Goal: Information Seeking & Learning: Learn about a topic

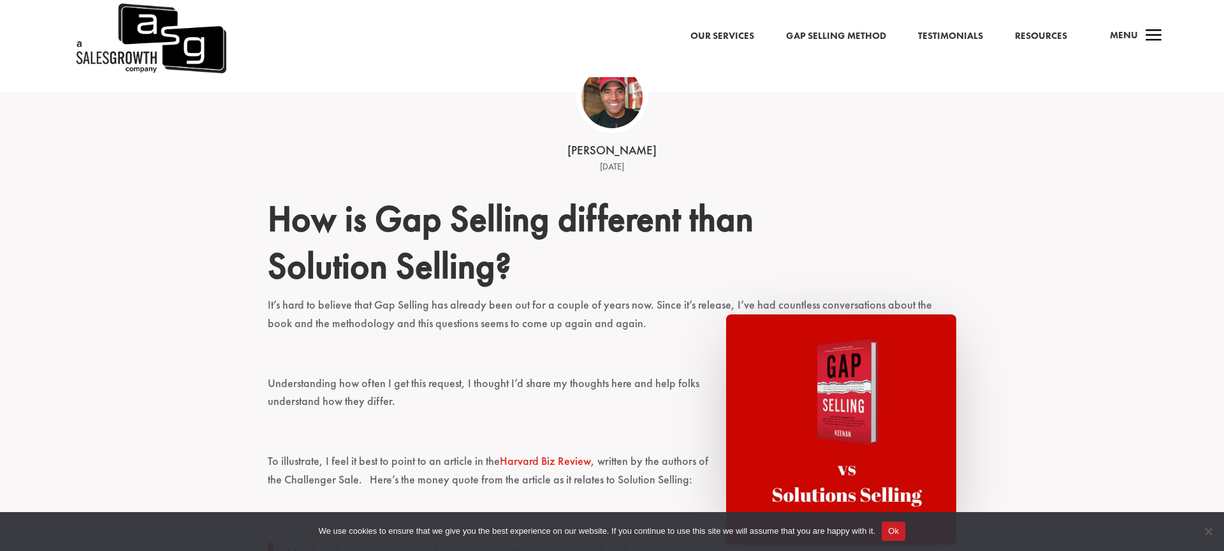
scroll to position [321, 0]
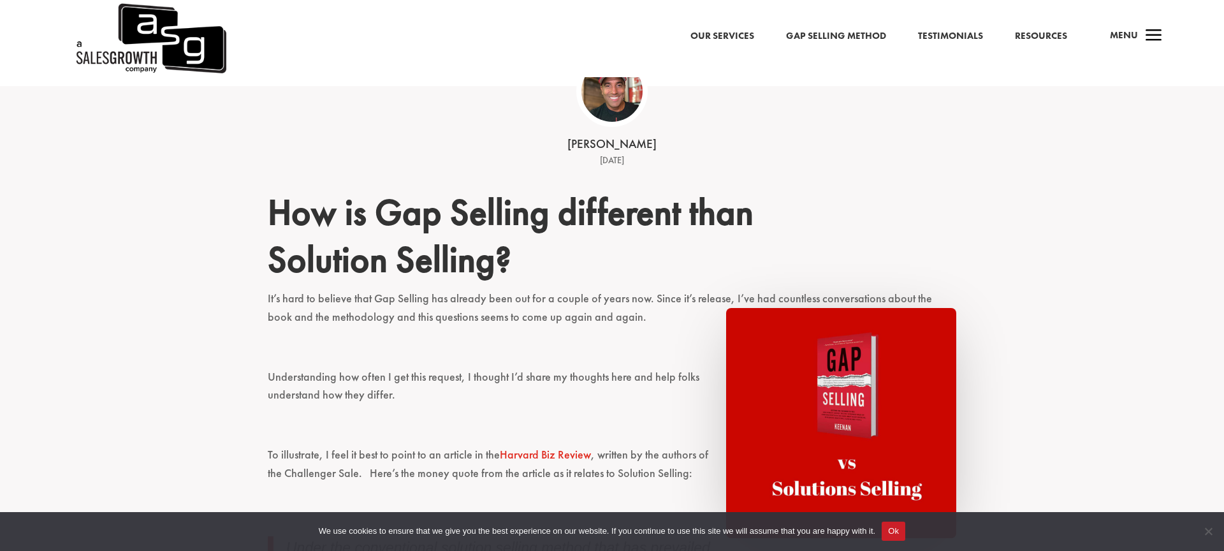
click at [427, 318] on p "It’s hard to believe that Gap Selling has already been out for a couple of year…" at bounding box center [612, 313] width 689 height 48
click at [468, 311] on p "It’s hard to believe that Gap Selling has already been out for a couple of year…" at bounding box center [612, 313] width 689 height 48
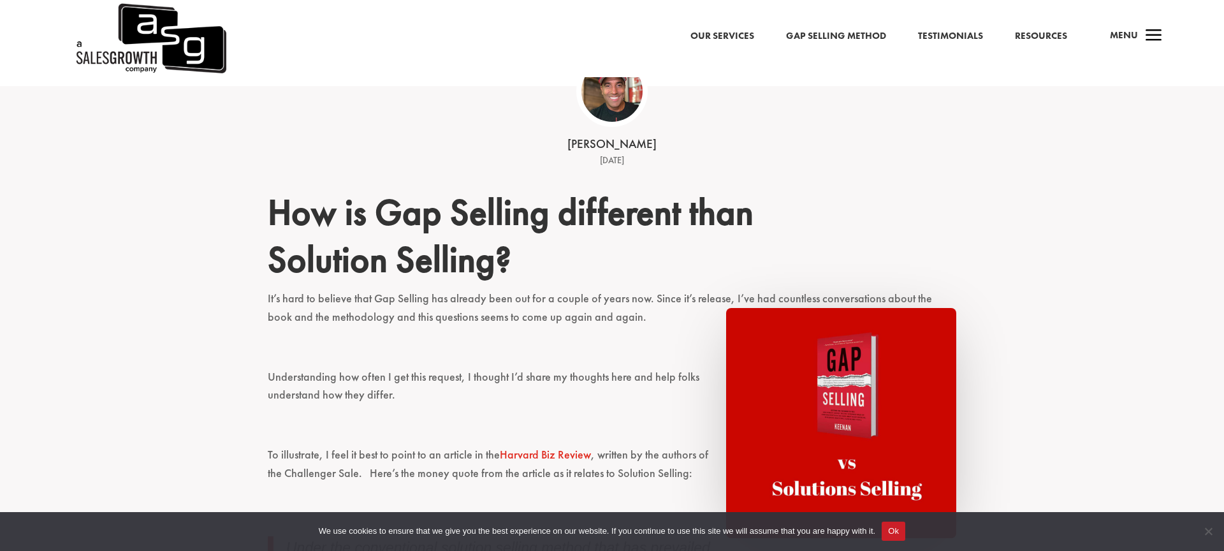
click at [468, 311] on p "It’s hard to believe that Gap Selling has already been out for a couple of year…" at bounding box center [612, 313] width 689 height 48
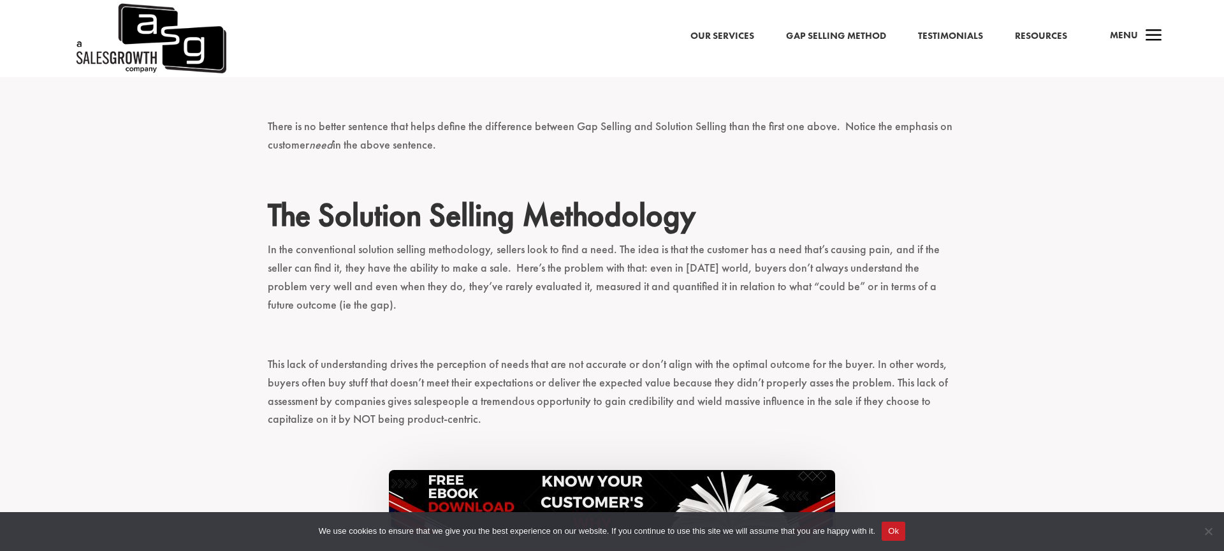
scroll to position [909, 0]
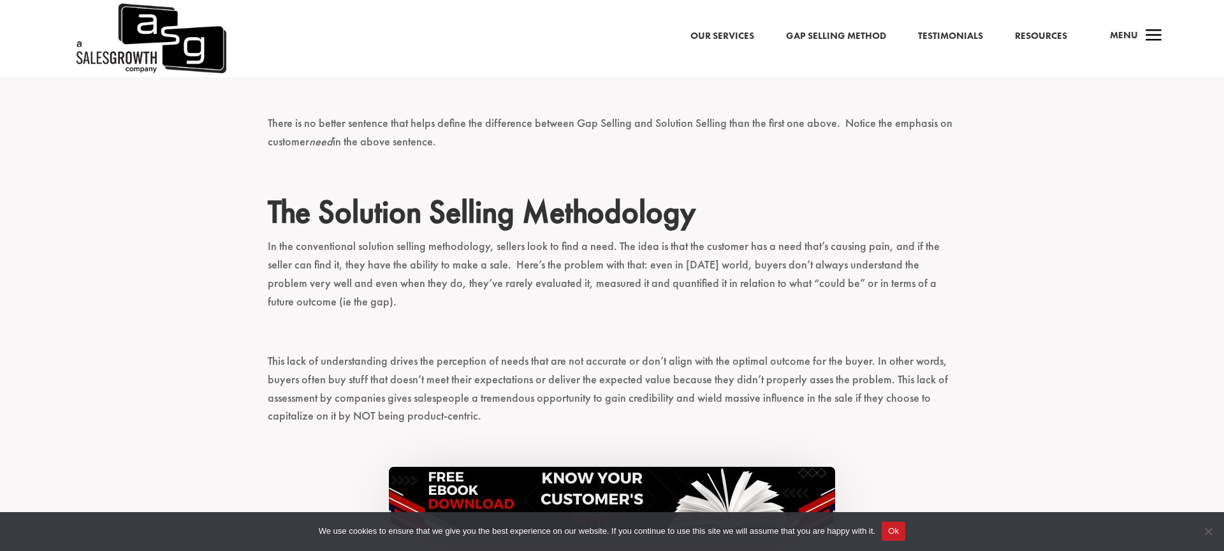
click at [468, 311] on p "In the conventional solution selling methodology, sellers look to find a need. …" at bounding box center [612, 279] width 689 height 85
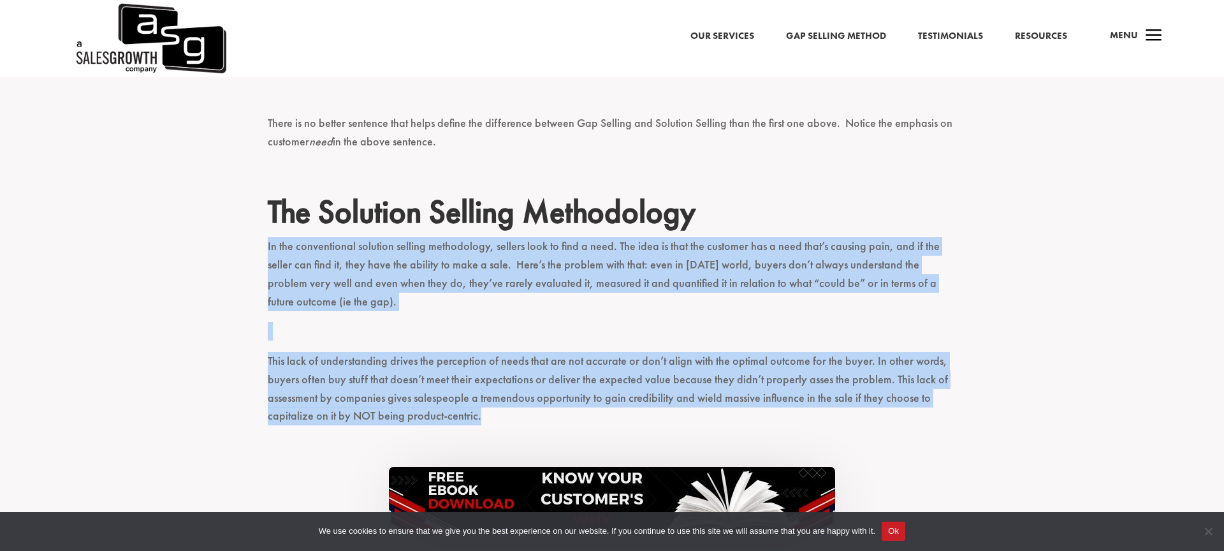
drag, startPoint x: 268, startPoint y: 239, endPoint x: 924, endPoint y: 411, distance: 677.6
click at [924, 411] on p "This lack of understanding drives the perception of needs that are not accurate…" at bounding box center [612, 394] width 689 height 85
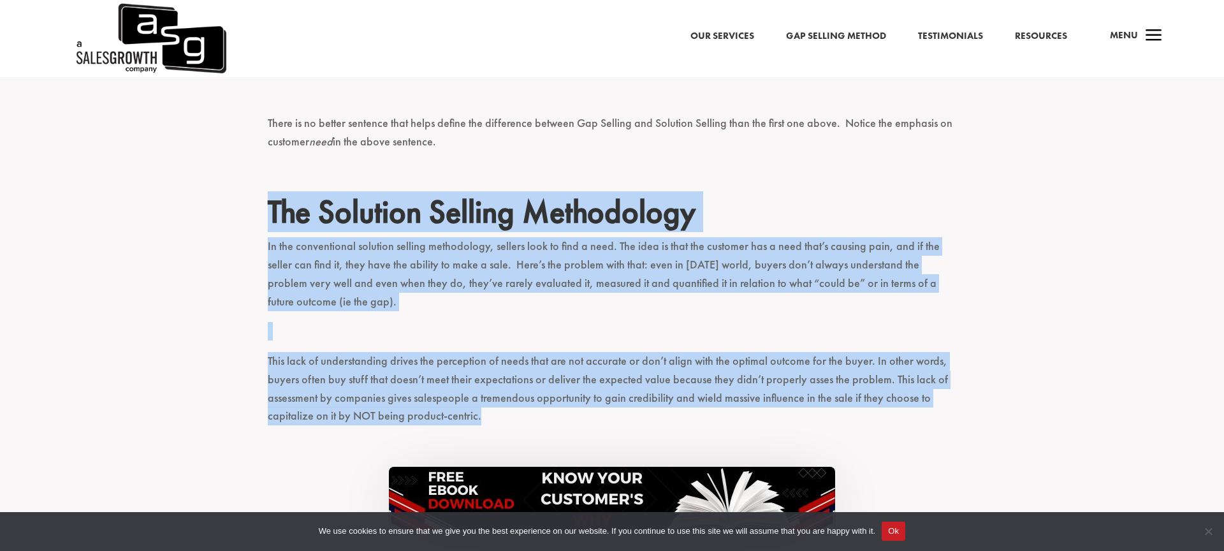
drag, startPoint x: 952, startPoint y: 418, endPoint x: 255, endPoint y: 221, distance: 724.0
drag, startPoint x: 247, startPoint y: 217, endPoint x: 754, endPoint y: 421, distance: 546.6
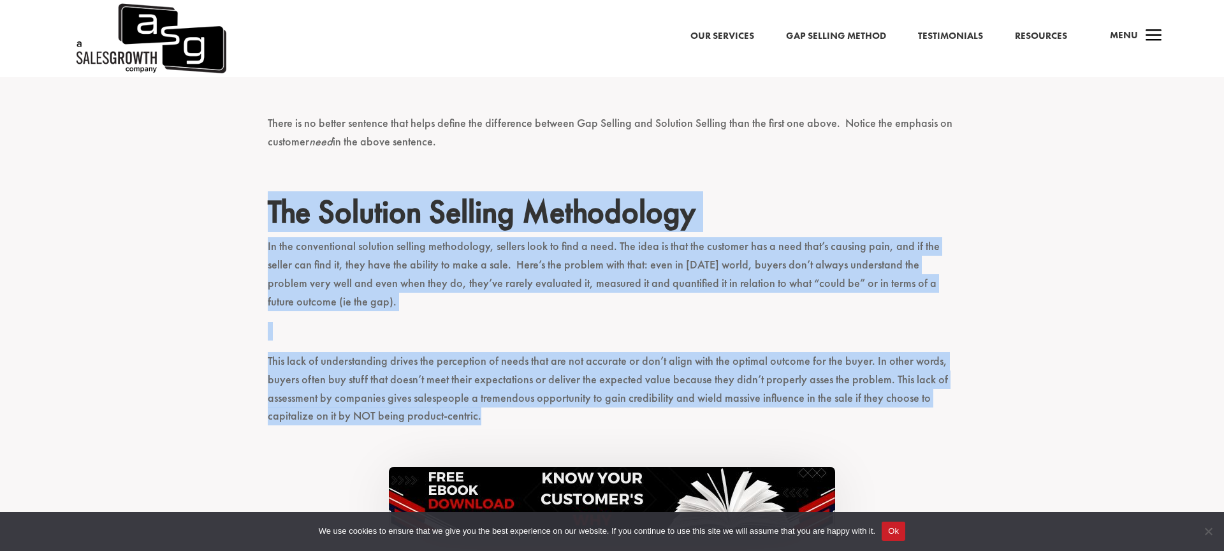
click at [756, 421] on p "This lack of understanding drives the perception of needs that are not accurate…" at bounding box center [612, 394] width 689 height 85
drag, startPoint x: 784, startPoint y: 417, endPoint x: 245, endPoint y: 212, distance: 575.7
drag, startPoint x: 240, startPoint y: 205, endPoint x: 597, endPoint y: 416, distance: 414.2
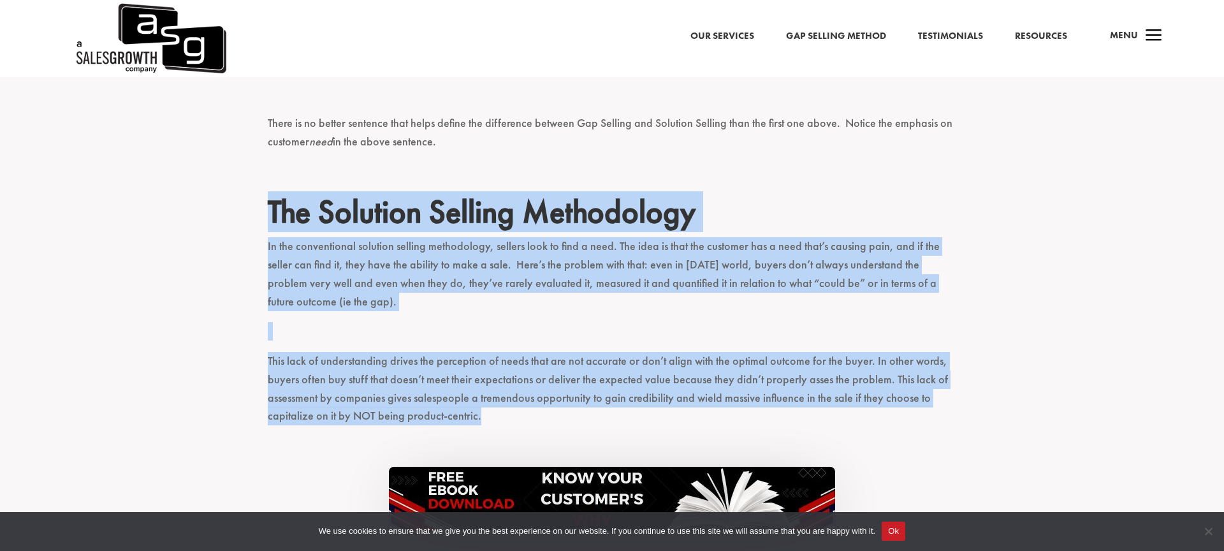
click at [597, 416] on p "This lack of understanding drives the perception of needs that are not accurate…" at bounding box center [612, 394] width 689 height 85
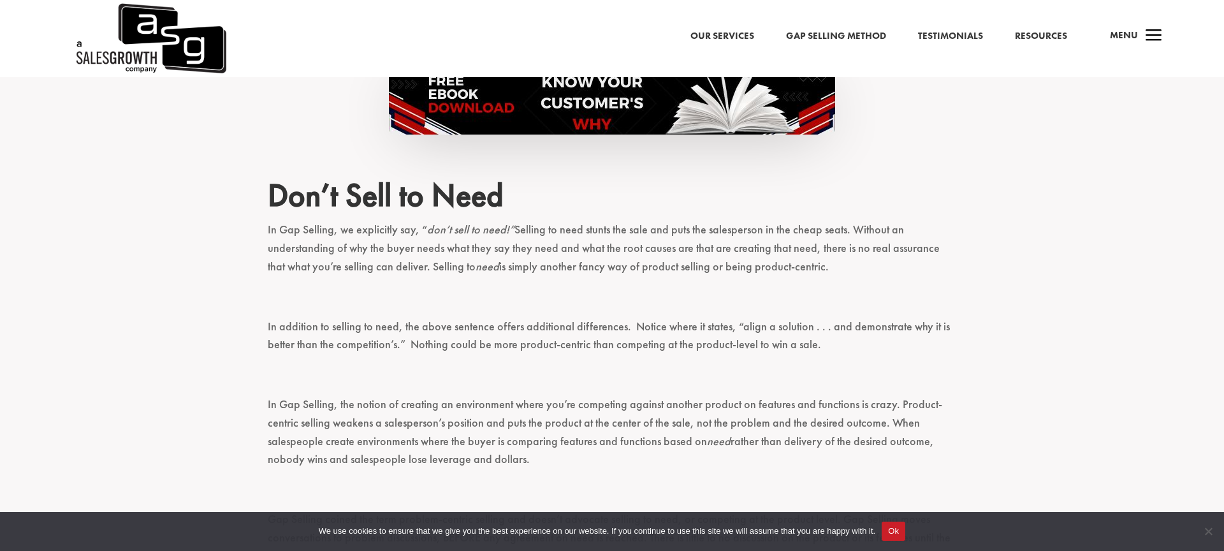
scroll to position [1397, 0]
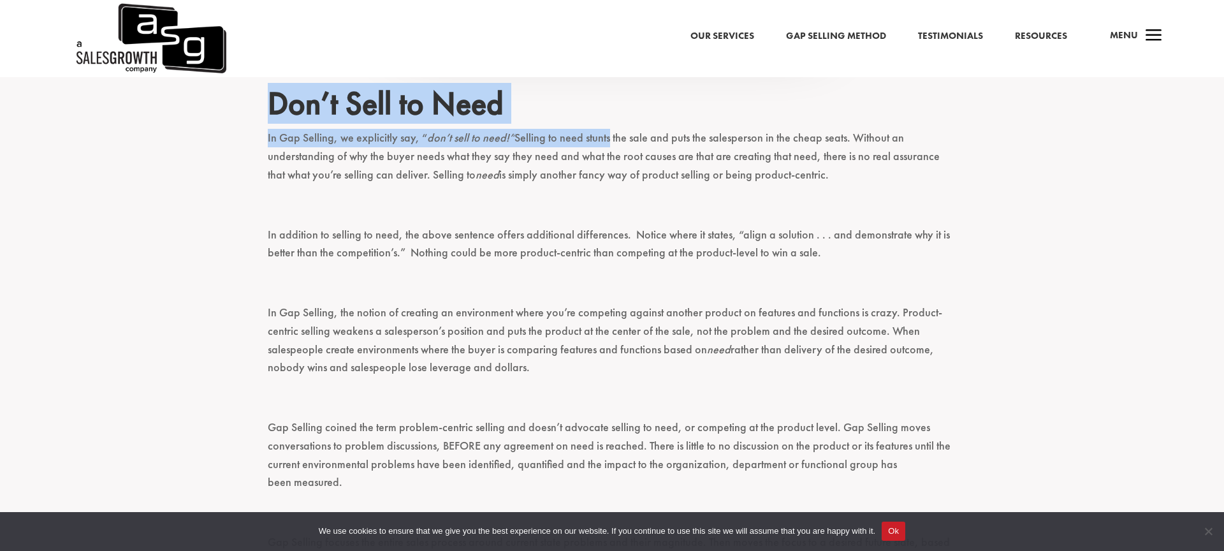
drag, startPoint x: 270, startPoint y: 105, endPoint x: 610, endPoint y: 135, distance: 341.8
click at [610, 135] on div "How is Gap Selling different than Solution Selling? It’s hard to believe that G…" at bounding box center [612, 268] width 689 height 2313
click at [610, 135] on p "In Gap Selling, we explicitly say, “ don’t sell to need!” Selling to need stunt…" at bounding box center [612, 162] width 689 height 66
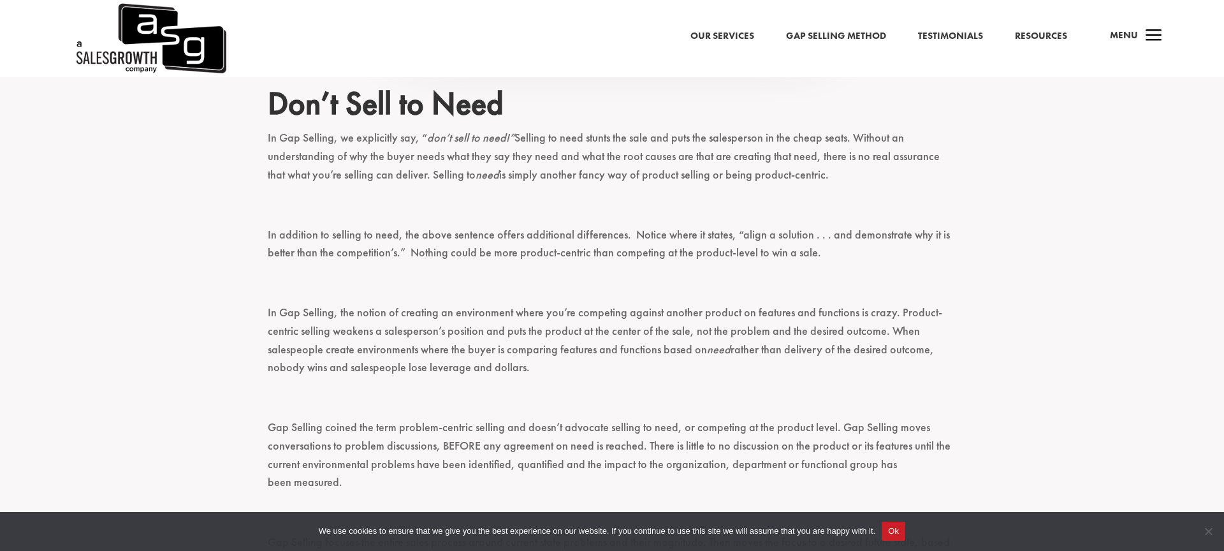
click at [610, 136] on p "In Gap Selling, we explicitly say, “ don’t sell to need!” Selling to need stunt…" at bounding box center [612, 162] width 689 height 66
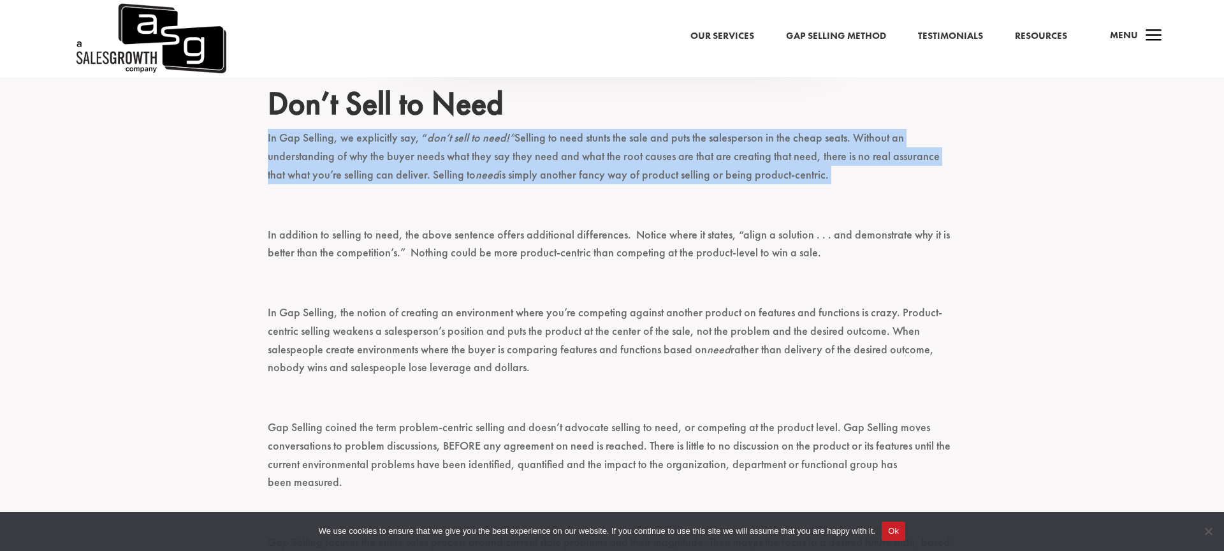
click at [610, 136] on p "In Gap Selling, we explicitly say, “ don’t sell to need!” Selling to need stunt…" at bounding box center [612, 162] width 689 height 66
click at [610, 137] on p "In Gap Selling, we explicitly say, “ don’t sell to need!” Selling to need stunt…" at bounding box center [612, 162] width 689 height 66
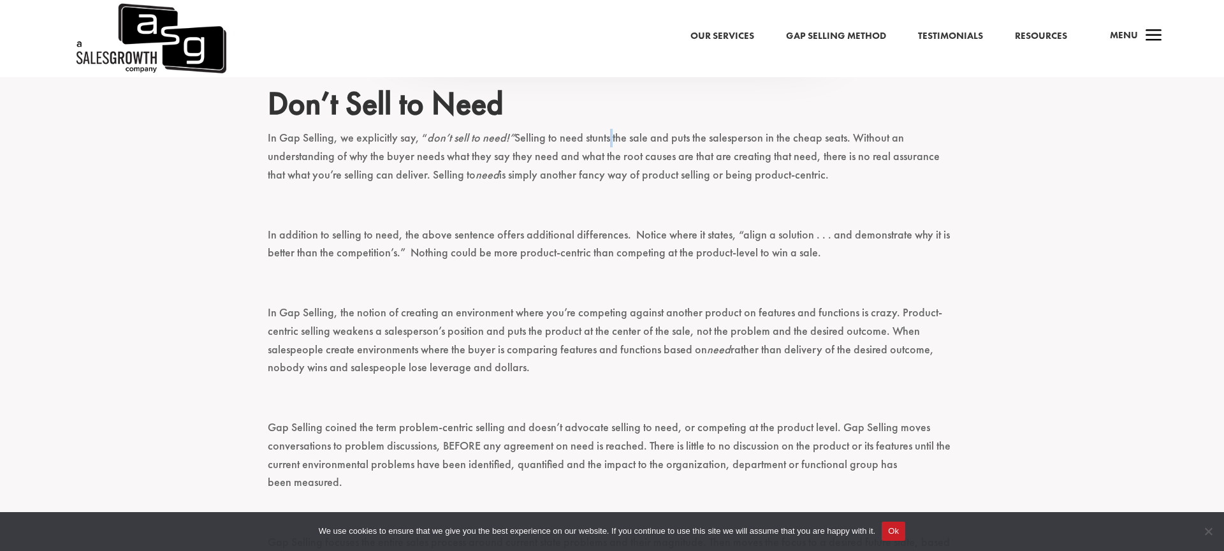
click at [610, 137] on p "In Gap Selling, we explicitly say, “ don’t sell to need!” Selling to need stunt…" at bounding box center [612, 162] width 689 height 66
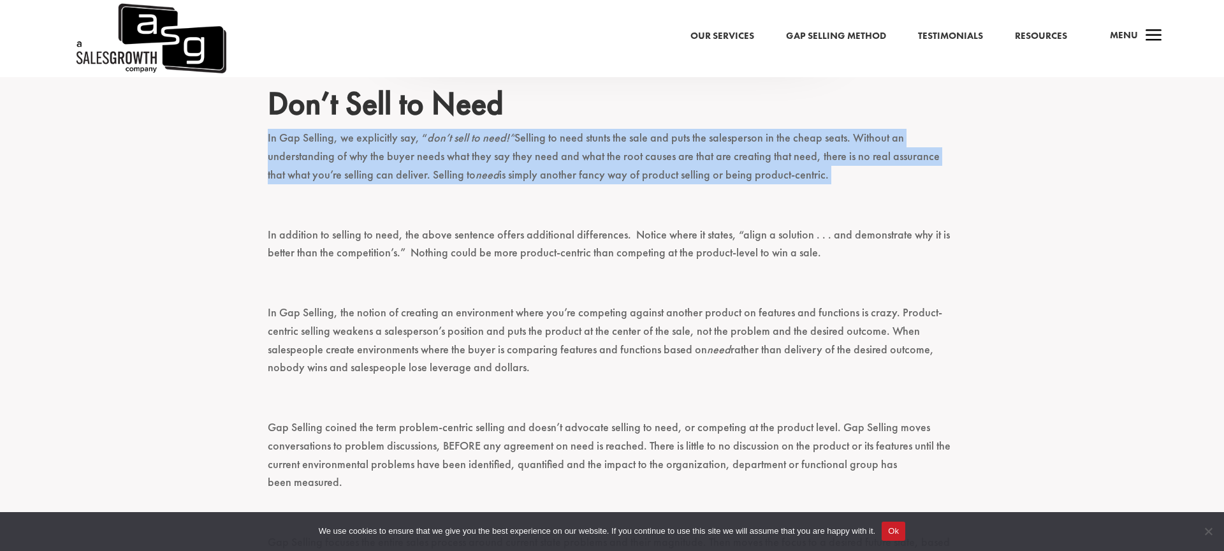
click at [610, 137] on p "In Gap Selling, we explicitly say, “ don’t sell to need!” Selling to need stunt…" at bounding box center [612, 162] width 689 height 66
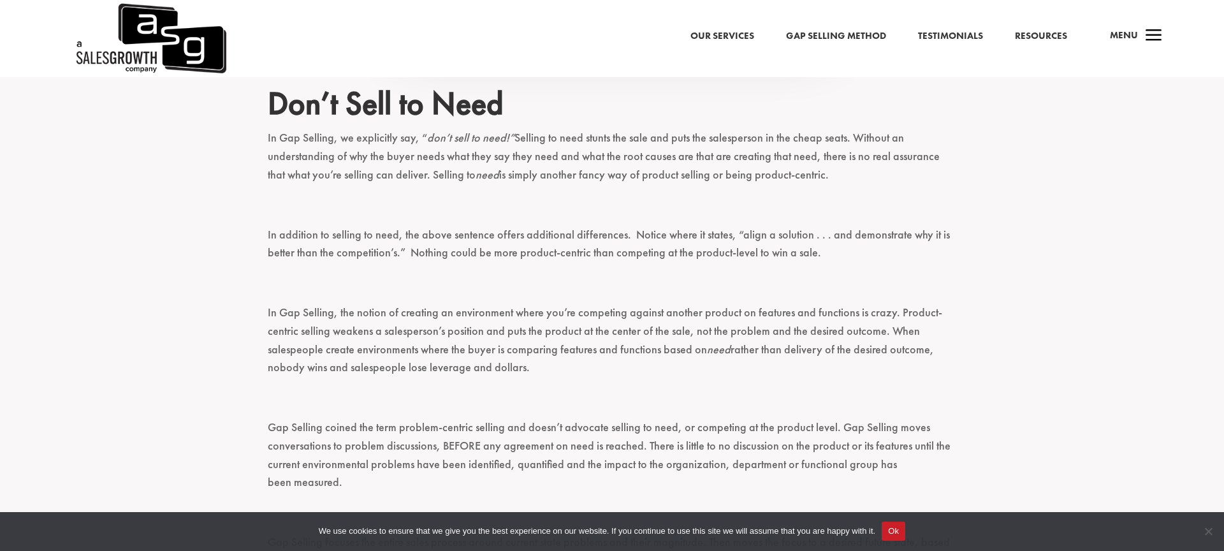
click at [564, 238] on p "In addition to selling to need, the above sentence offers additional difference…" at bounding box center [612, 250] width 689 height 48
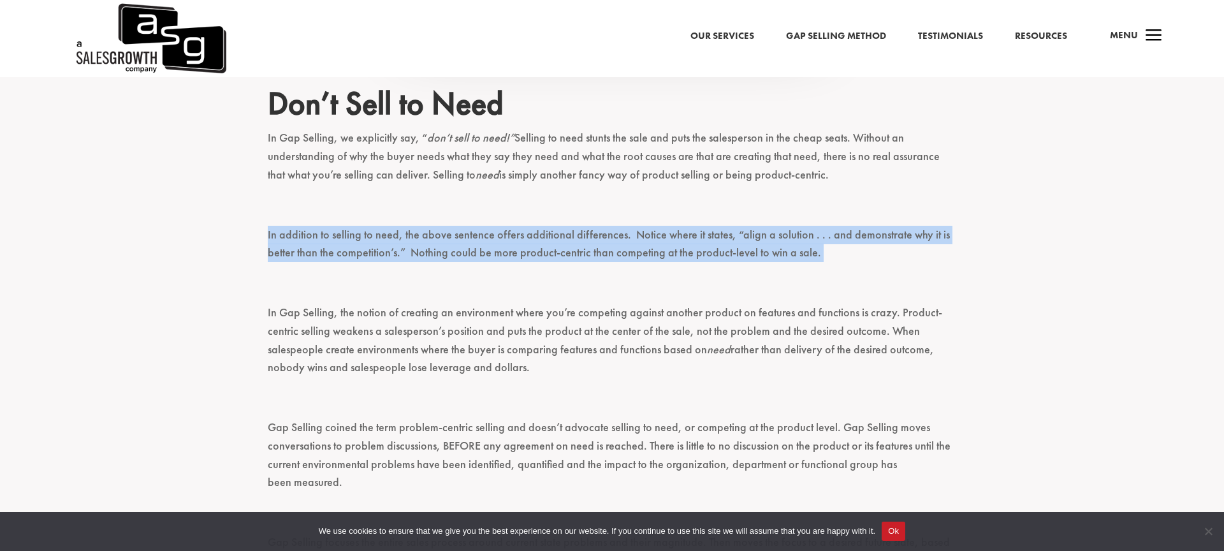
click at [564, 238] on p "In addition to selling to need, the above sentence offers additional difference…" at bounding box center [612, 250] width 689 height 48
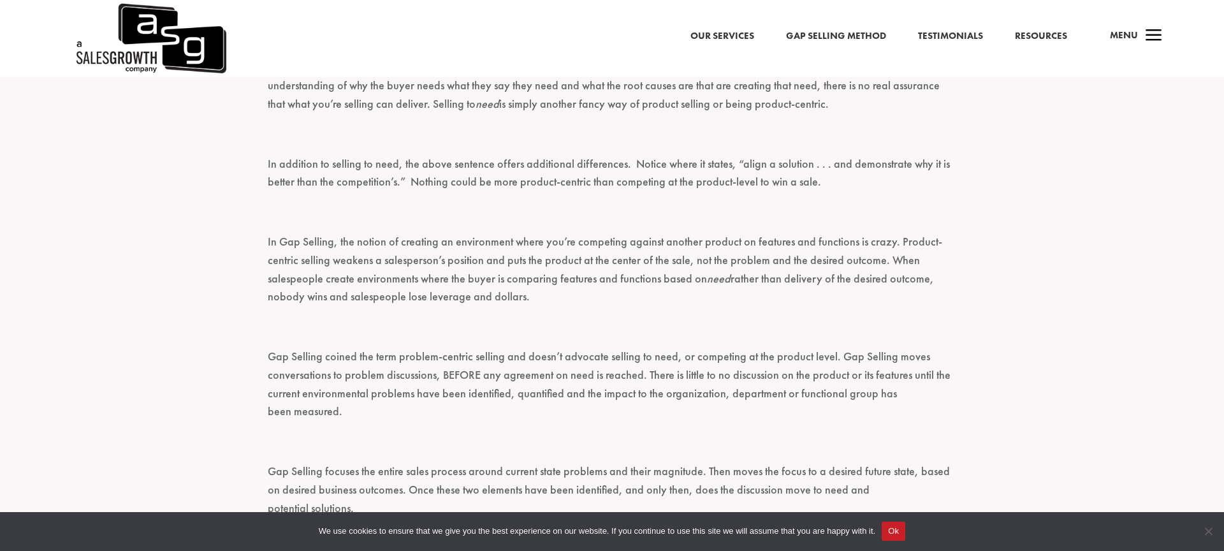
scroll to position [1479, 0]
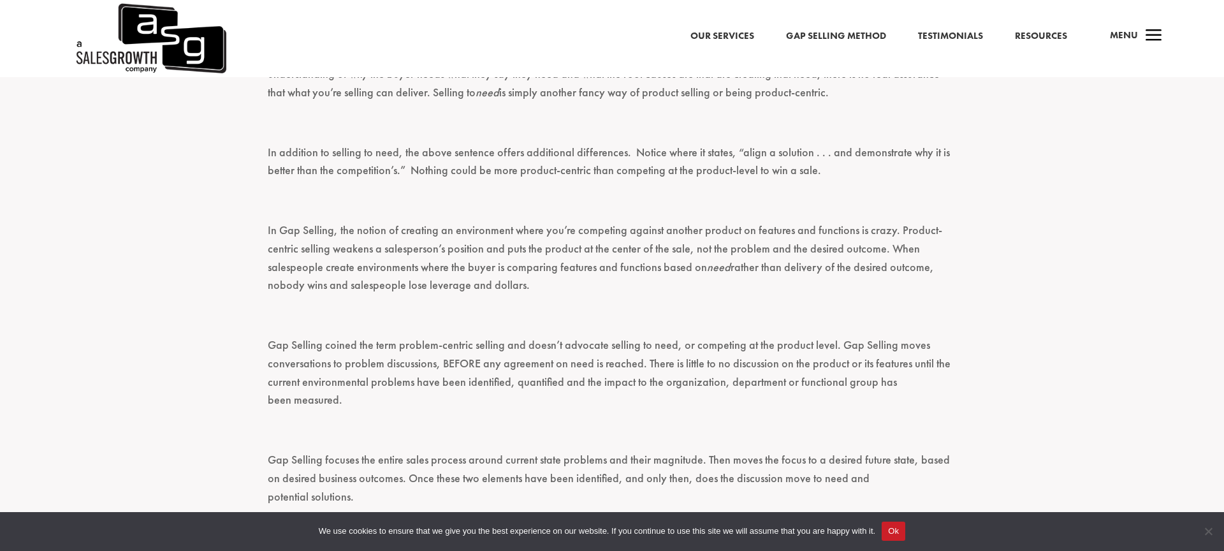
click at [569, 226] on p "In Gap Selling, the notion of creating an environment where you’re competing ag…" at bounding box center [612, 263] width 689 height 85
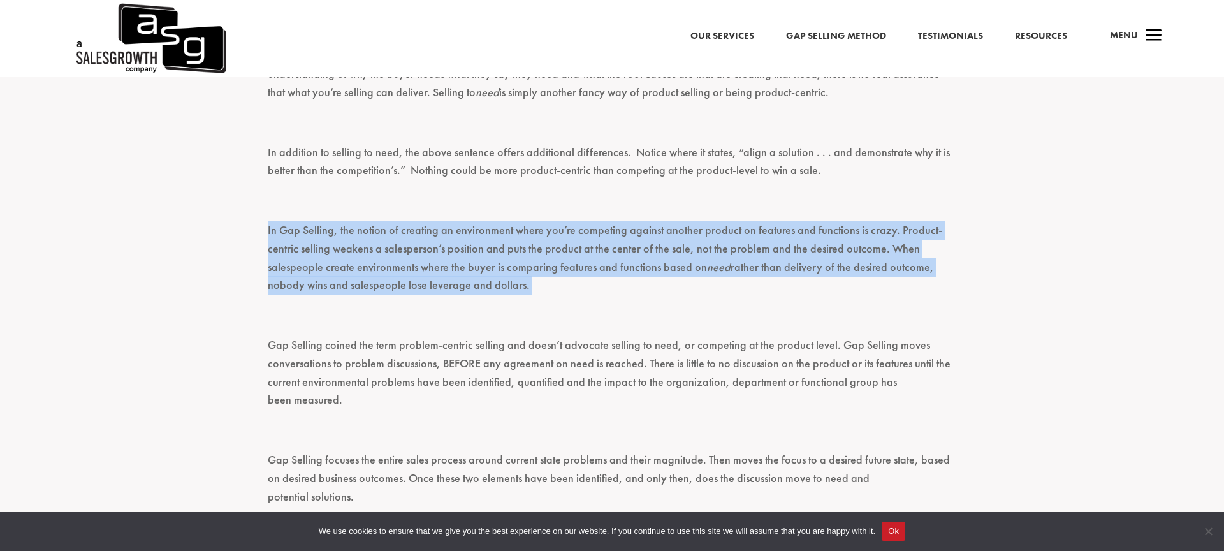
click at [569, 226] on p "In Gap Selling, the notion of creating an environment where you’re competing ag…" at bounding box center [612, 263] width 689 height 85
click at [607, 227] on p "In Gap Selling, the notion of creating an environment where you’re competing ag…" at bounding box center [612, 263] width 689 height 85
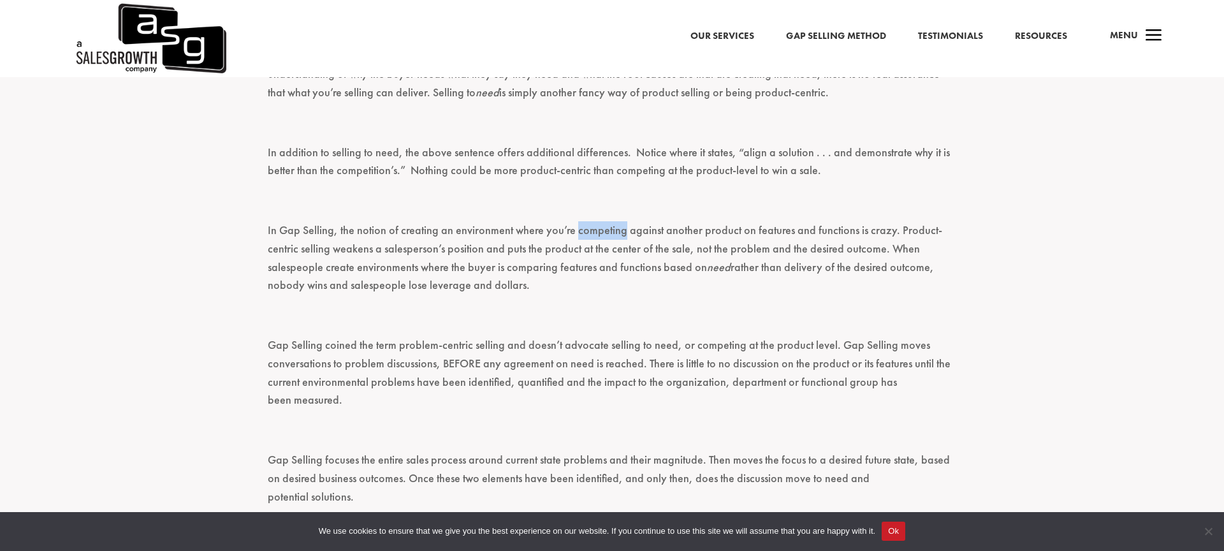
click at [607, 227] on p "In Gap Selling, the notion of creating an environment where you’re competing ag…" at bounding box center [612, 263] width 689 height 85
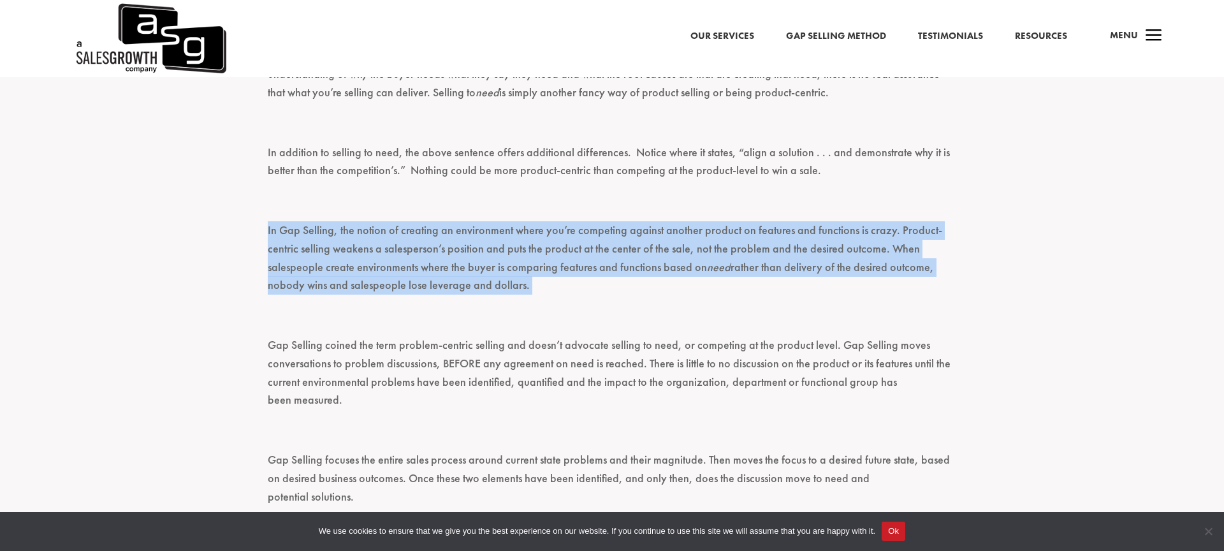
click at [607, 227] on p "In Gap Selling, the notion of creating an environment where you’re competing ag…" at bounding box center [612, 263] width 689 height 85
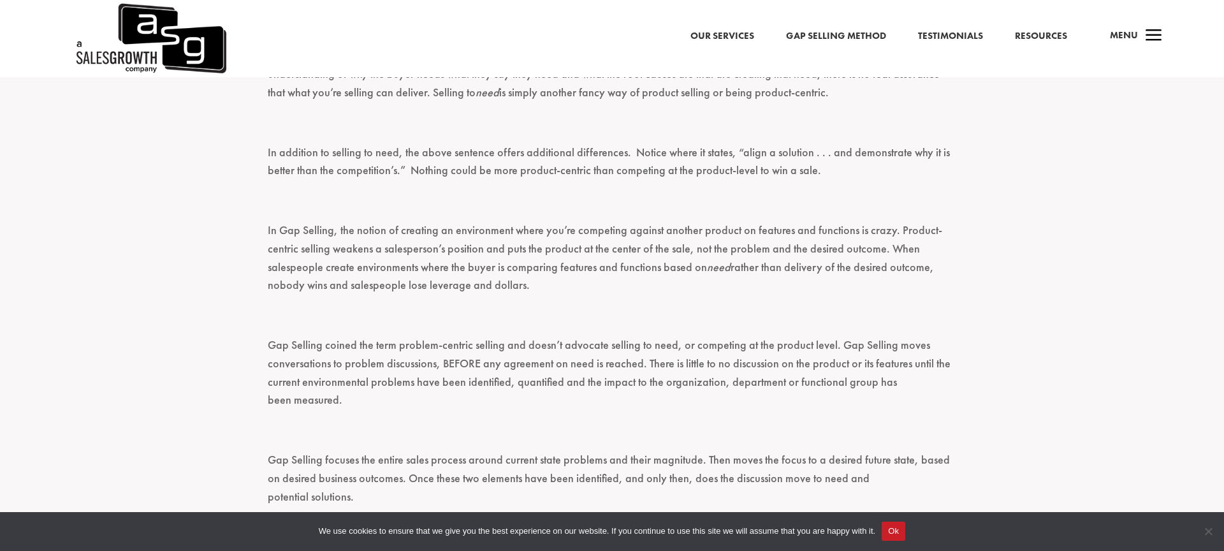
click at [619, 226] on p "In Gap Selling, the notion of creating an environment where you’re competing ag…" at bounding box center [612, 263] width 689 height 85
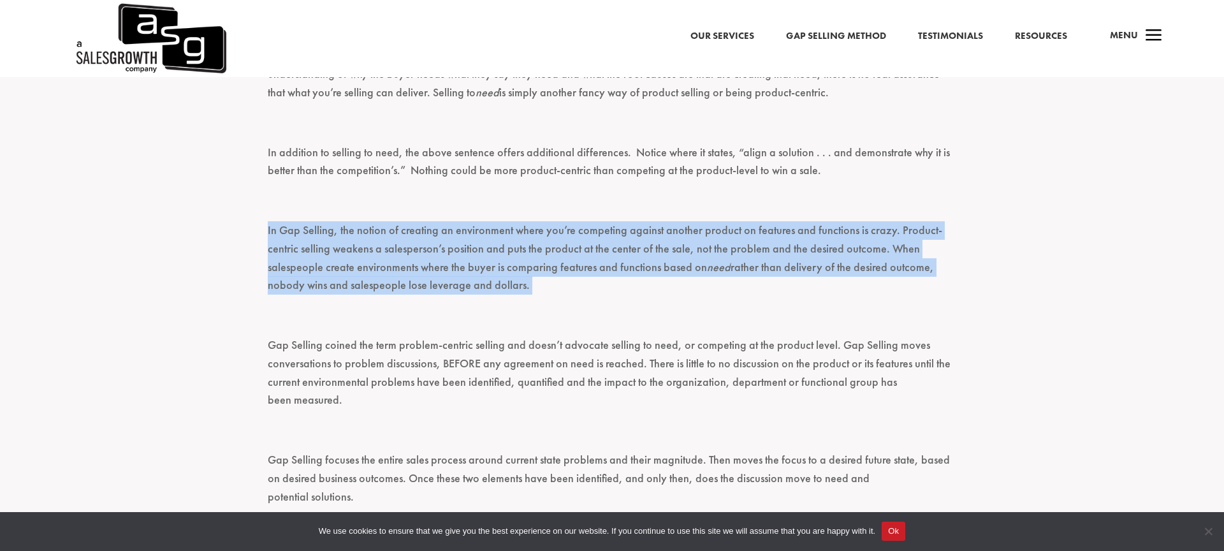
click at [619, 226] on p "In Gap Selling, the notion of creating an environment where you’re competing ag…" at bounding box center [612, 263] width 689 height 85
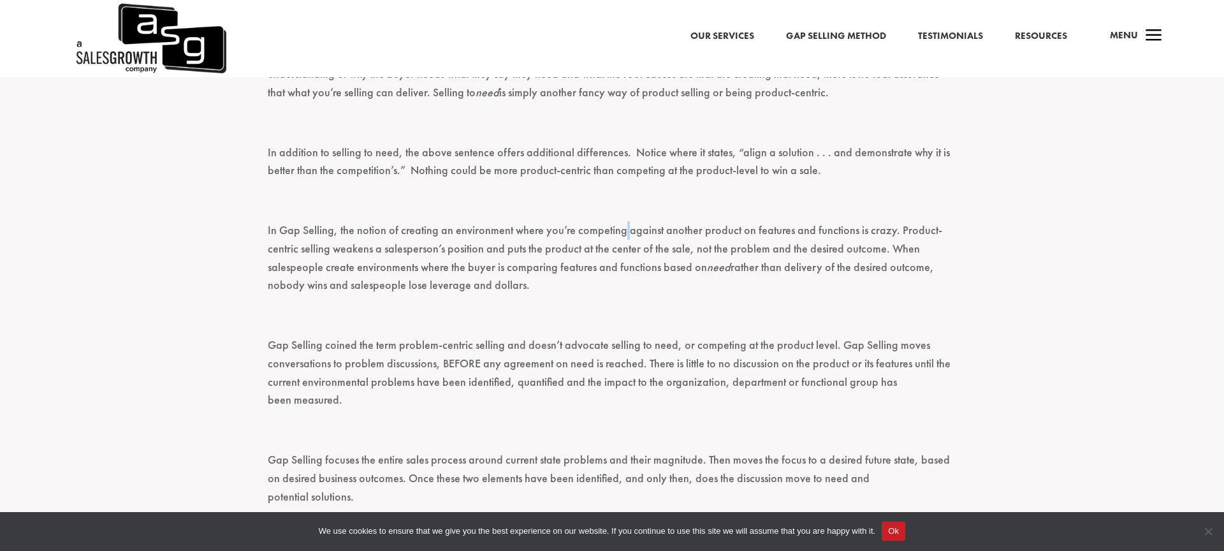
click at [619, 226] on p "In Gap Selling, the notion of creating an environment where you’re competing ag…" at bounding box center [612, 263] width 689 height 85
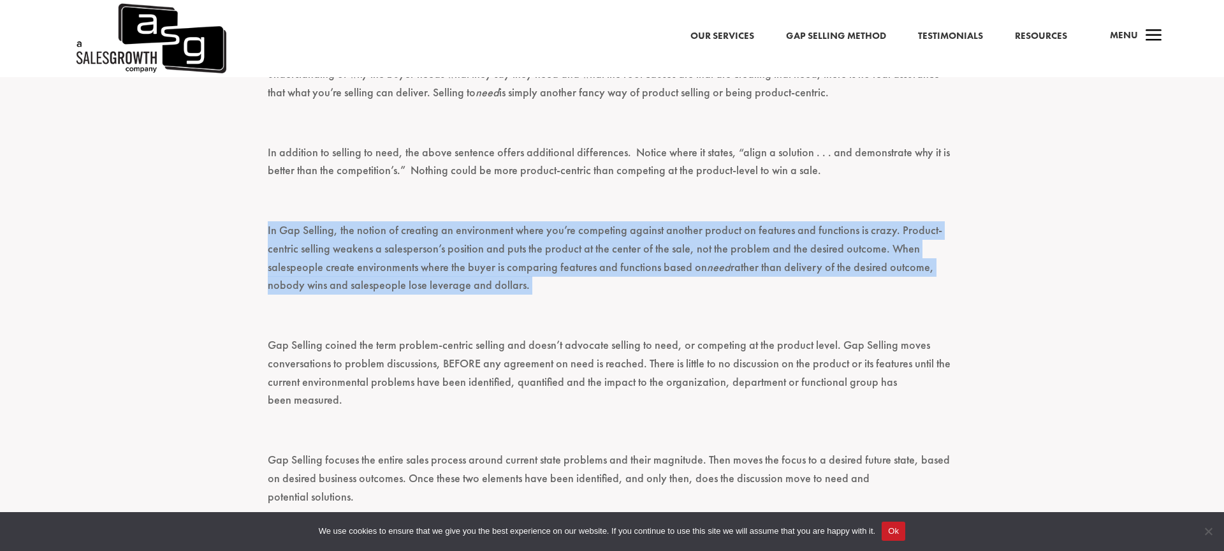
click at [619, 226] on p "In Gap Selling, the notion of creating an environment where you’re competing ag…" at bounding box center [612, 263] width 689 height 85
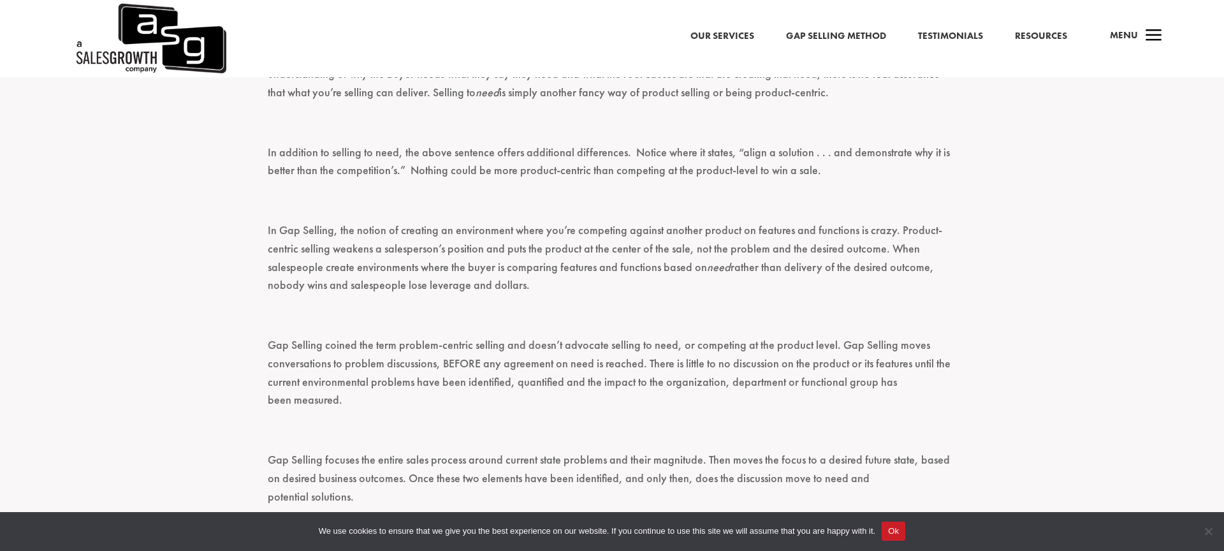
click at [619, 226] on p "In Gap Selling, the notion of creating an environment where you’re competing ag…" at bounding box center [612, 263] width 689 height 85
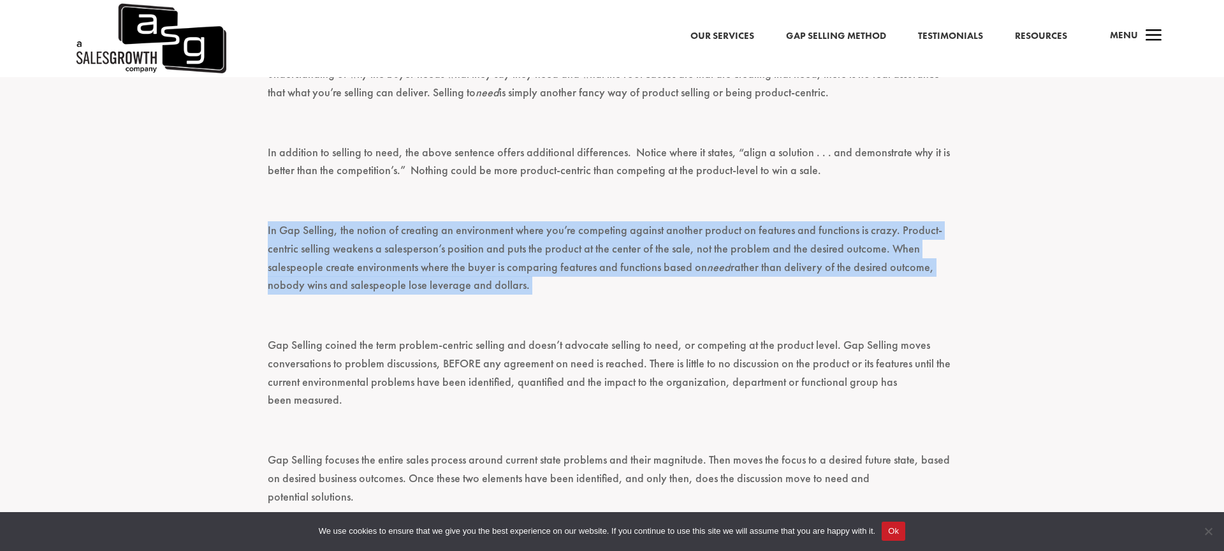
click at [619, 226] on p "In Gap Selling, the notion of creating an environment where you’re competing ag…" at bounding box center [612, 263] width 689 height 85
drag, startPoint x: 550, startPoint y: 286, endPoint x: 261, endPoint y: 228, distance: 294.6
click at [261, 228] on div "How is Gap Selling different than Solution Selling? It’s hard to believe that G…" at bounding box center [612, 210] width 1224 height 2397
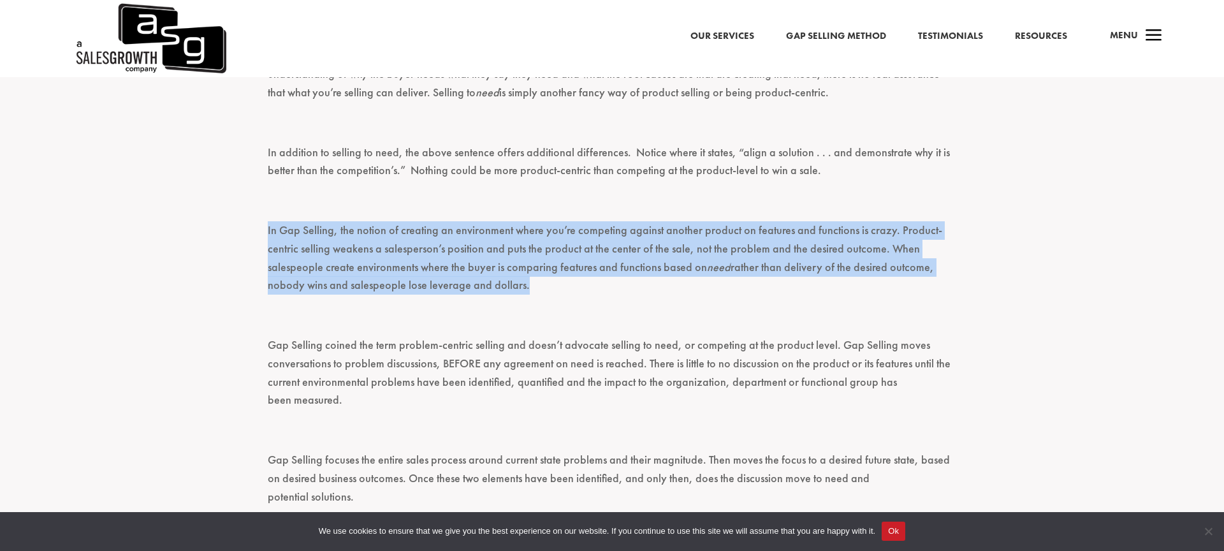
drag, startPoint x: 254, startPoint y: 228, endPoint x: 533, endPoint y: 288, distance: 285.0
click at [533, 288] on div "How is Gap Selling different than Solution Selling? It’s hard to believe that G…" at bounding box center [612, 210] width 1224 height 2397
click at [533, 288] on p "In Gap Selling, the notion of creating an environment where you’re competing ag…" at bounding box center [612, 263] width 689 height 85
drag, startPoint x: 550, startPoint y: 288, endPoint x: 247, endPoint y: 231, distance: 308.2
click at [247, 231] on div "How is Gap Selling different than Solution Selling? It’s hard to believe that G…" at bounding box center [612, 210] width 1224 height 2397
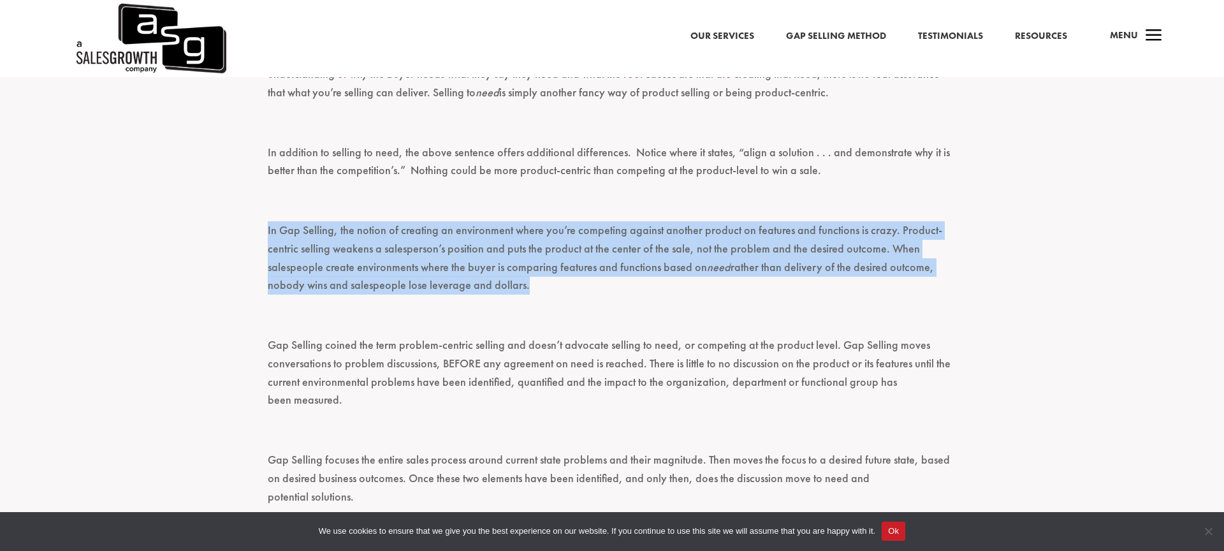
click at [247, 231] on div "How is Gap Selling different than Solution Selling? It’s hard to believe that G…" at bounding box center [612, 210] width 1224 height 2397
drag, startPoint x: 246, startPoint y: 229, endPoint x: 552, endPoint y: 282, distance: 310.6
click at [552, 282] on div "How is Gap Selling different than Solution Selling? It’s hard to believe that G…" at bounding box center [612, 210] width 1224 height 2397
click at [552, 282] on p "In Gap Selling, the notion of creating an environment where you’re competing ag…" at bounding box center [612, 263] width 689 height 85
drag, startPoint x: 580, startPoint y: 282, endPoint x: 259, endPoint y: 226, distance: 326.1
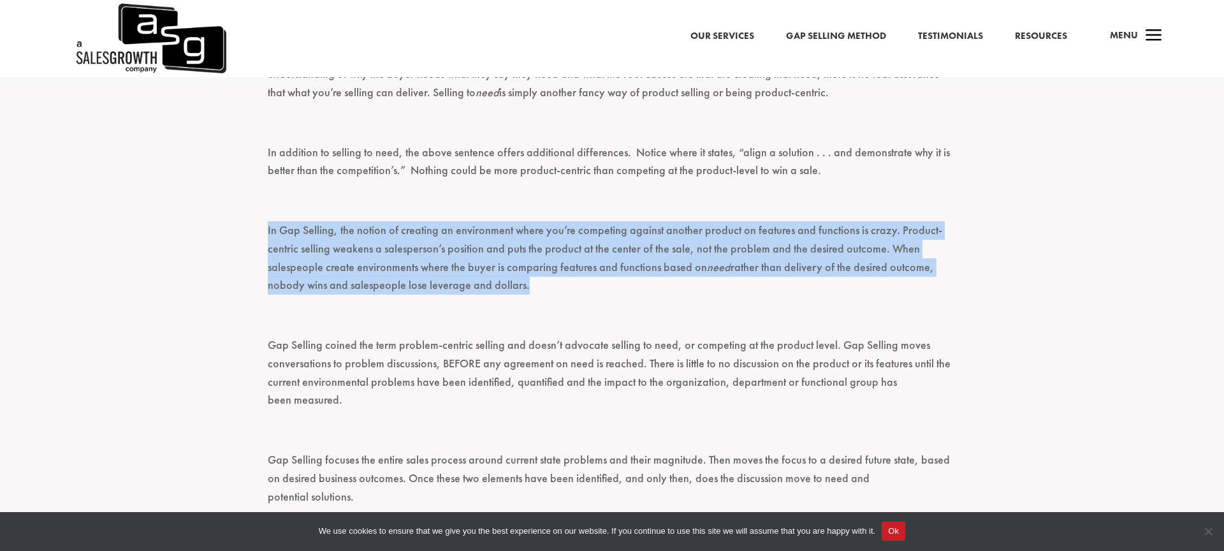
click at [259, 226] on div "How is Gap Selling different than Solution Selling? It’s hard to believe that G…" at bounding box center [612, 210] width 1224 height 2397
drag, startPoint x: 253, startPoint y: 225, endPoint x: 530, endPoint y: 288, distance: 284.4
click at [530, 288] on div "How is Gap Selling different than Solution Selling? It’s hard to believe that G…" at bounding box center [612, 210] width 1224 height 2397
click at [530, 288] on p "In Gap Selling, the notion of creating an environment where you’re competing ag…" at bounding box center [612, 263] width 689 height 85
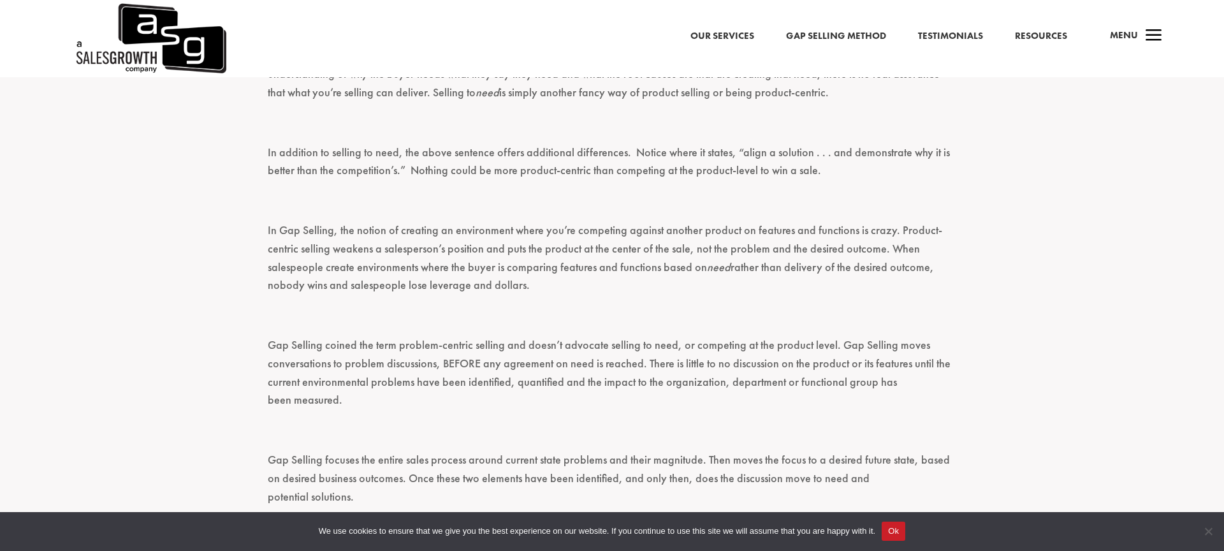
click at [530, 288] on p "In Gap Selling, the notion of creating an environment where you’re competing ag…" at bounding box center [612, 263] width 689 height 85
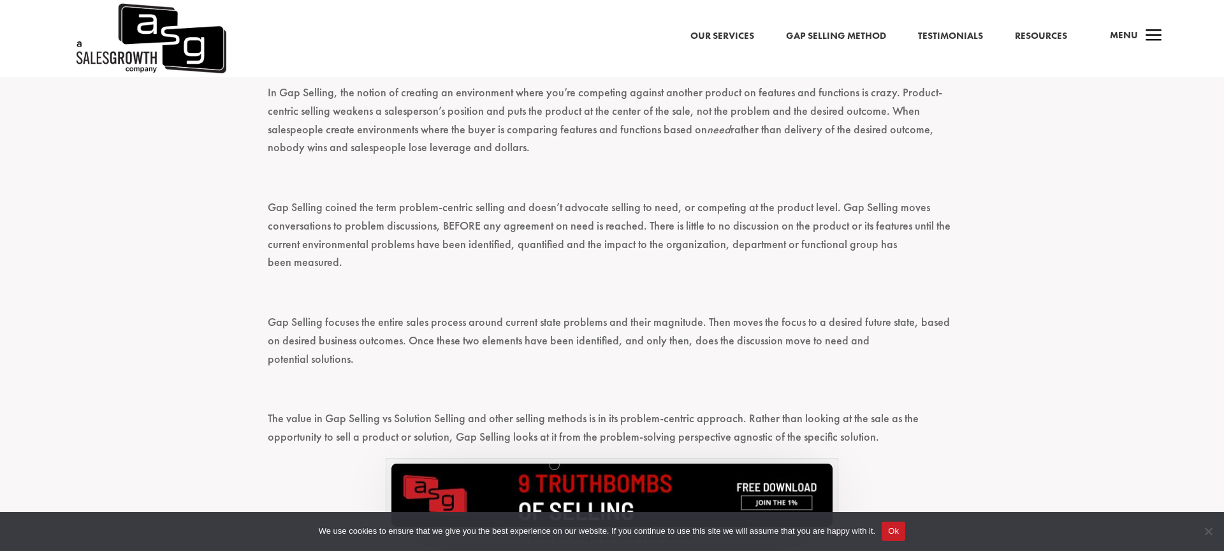
scroll to position [1625, 0]
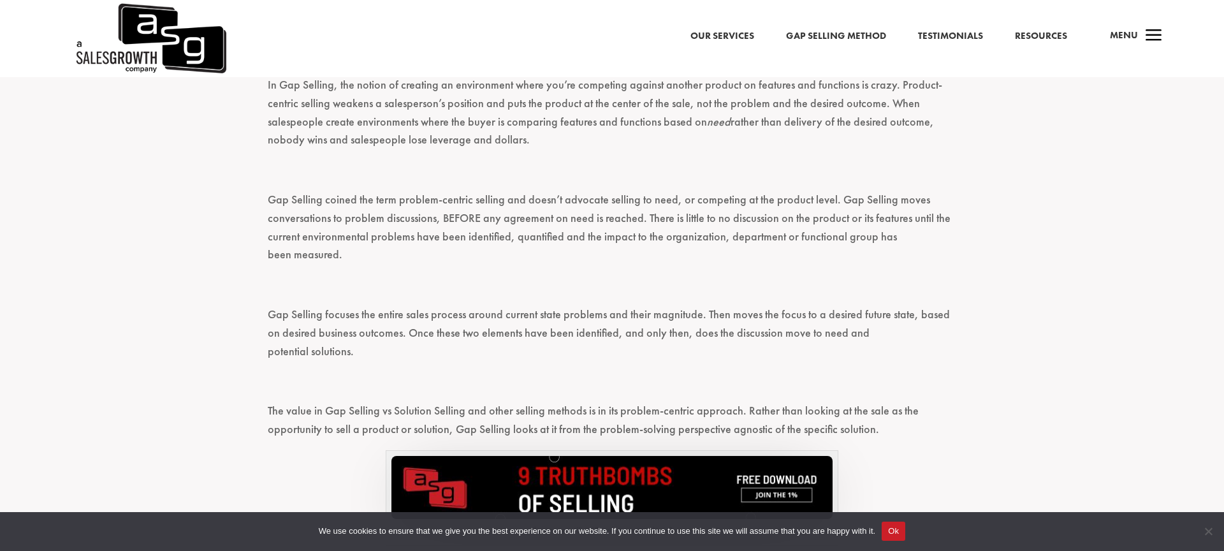
click at [535, 329] on p "Gap Selling focuses the entire sales process around current state problems and …" at bounding box center [612, 338] width 689 height 66
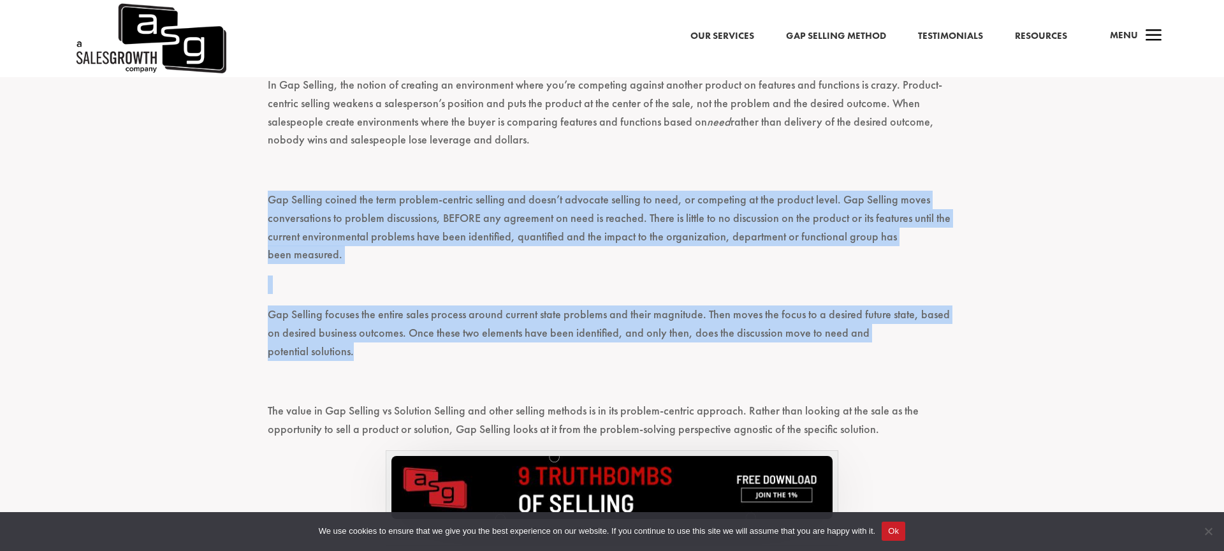
drag, startPoint x: 987, startPoint y: 333, endPoint x: 267, endPoint y: 192, distance: 733.5
click at [267, 192] on div "How is Gap Selling different than Solution Selling? It’s hard to believe that G…" at bounding box center [612, 65] width 1224 height 2397
click at [268, 192] on p "Gap Selling coined the term problem-centric selling and doesn’t advocate sellin…" at bounding box center [612, 233] width 689 height 85
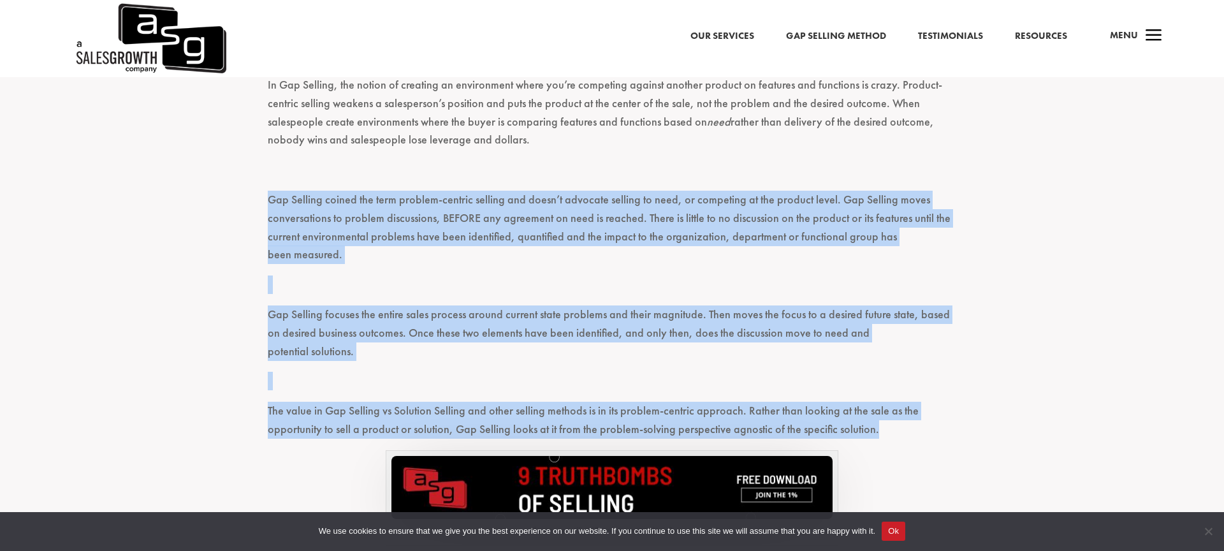
drag, startPoint x: 263, startPoint y: 192, endPoint x: 910, endPoint y: 425, distance: 687.9
click at [910, 425] on div "How is Gap Selling different than Solution Selling? It’s hard to believe that G…" at bounding box center [612, 65] width 1224 height 2397
click at [919, 412] on p "The value in Gap Selling vs Solution Selling and other selling methods is in it…" at bounding box center [612, 426] width 689 height 48
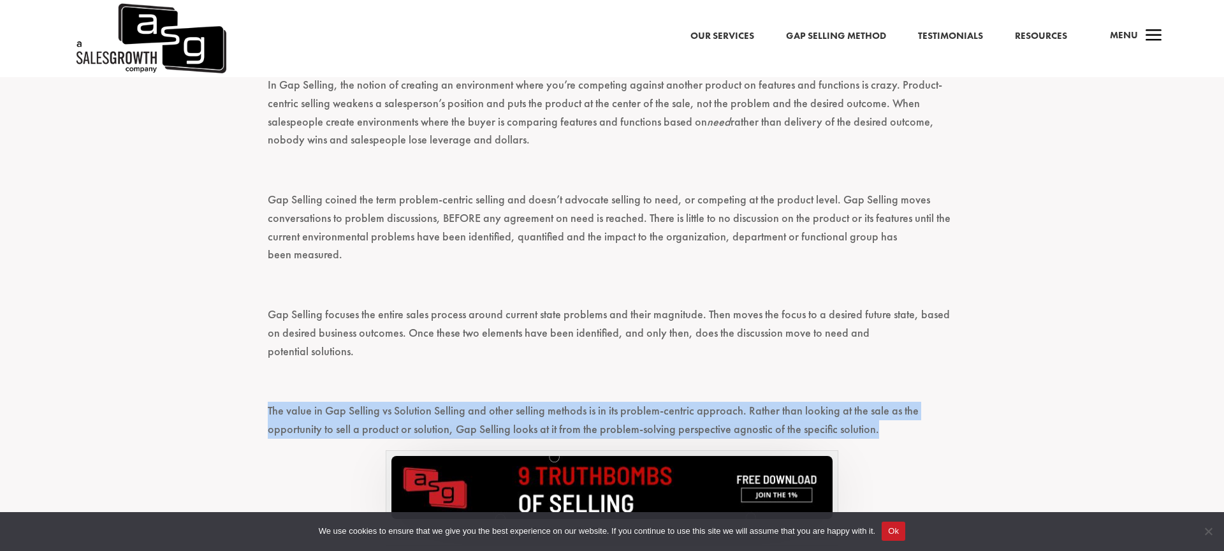
drag, startPoint x: 961, startPoint y: 409, endPoint x: 522, endPoint y: 382, distance: 440.1
click at [522, 382] on div "How is Gap Selling different than Solution Selling? It’s hard to believe that G…" at bounding box center [612, 65] width 1224 height 2397
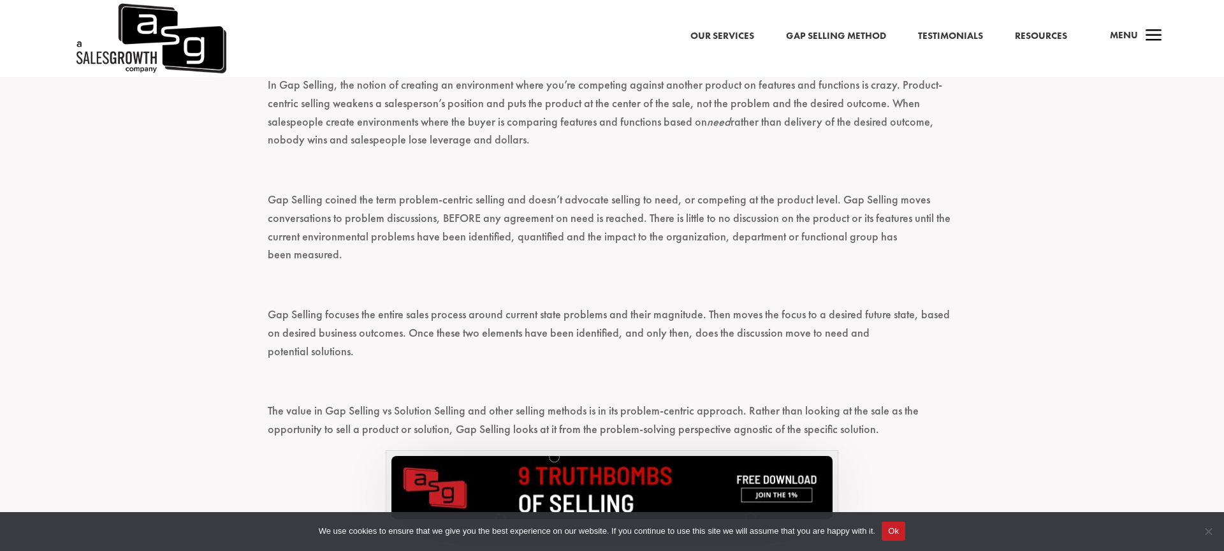
click at [858, 207] on p "Gap Selling coined the term problem-centric selling and doesn’t advocate sellin…" at bounding box center [612, 233] width 689 height 85
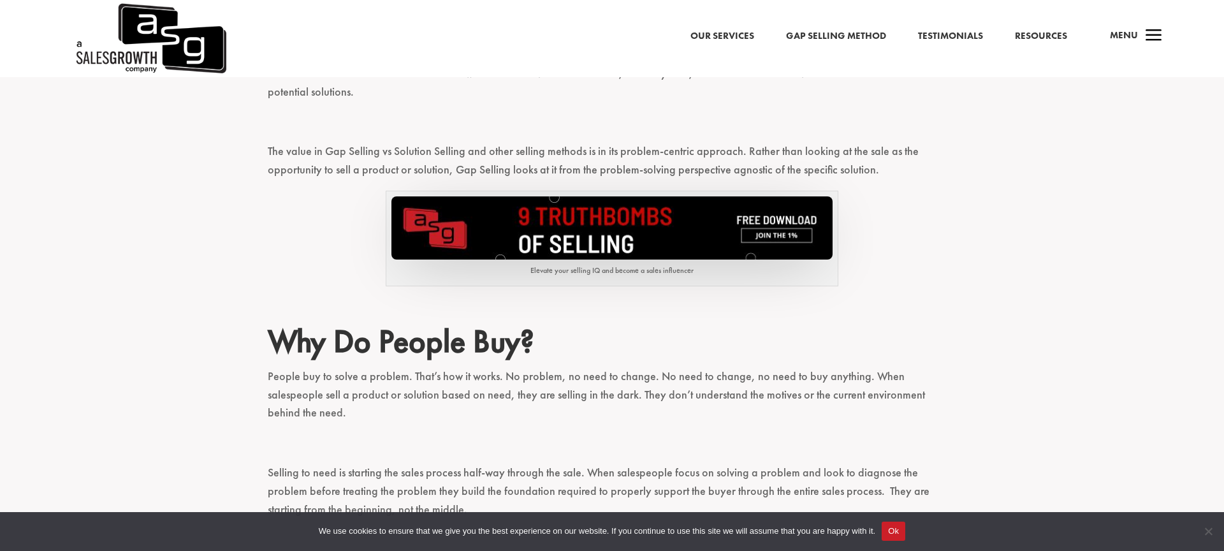
scroll to position [1885, 0]
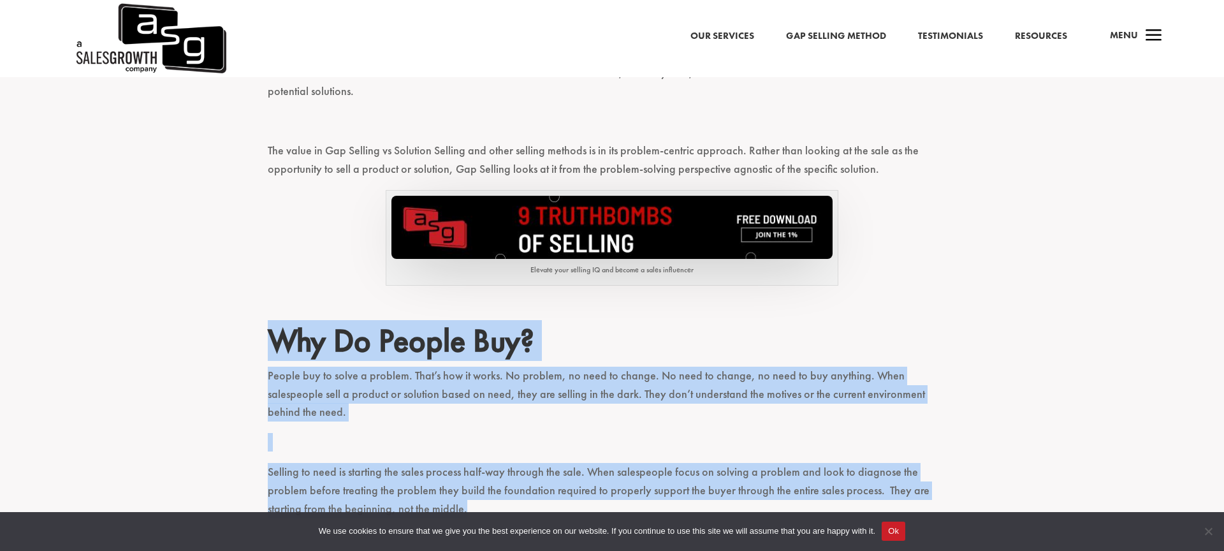
drag, startPoint x: 252, startPoint y: 325, endPoint x: 493, endPoint y: 471, distance: 281.4
click at [493, 471] on p "Selling to need is starting the sales process half-way through the sale. When s…" at bounding box center [612, 496] width 689 height 66
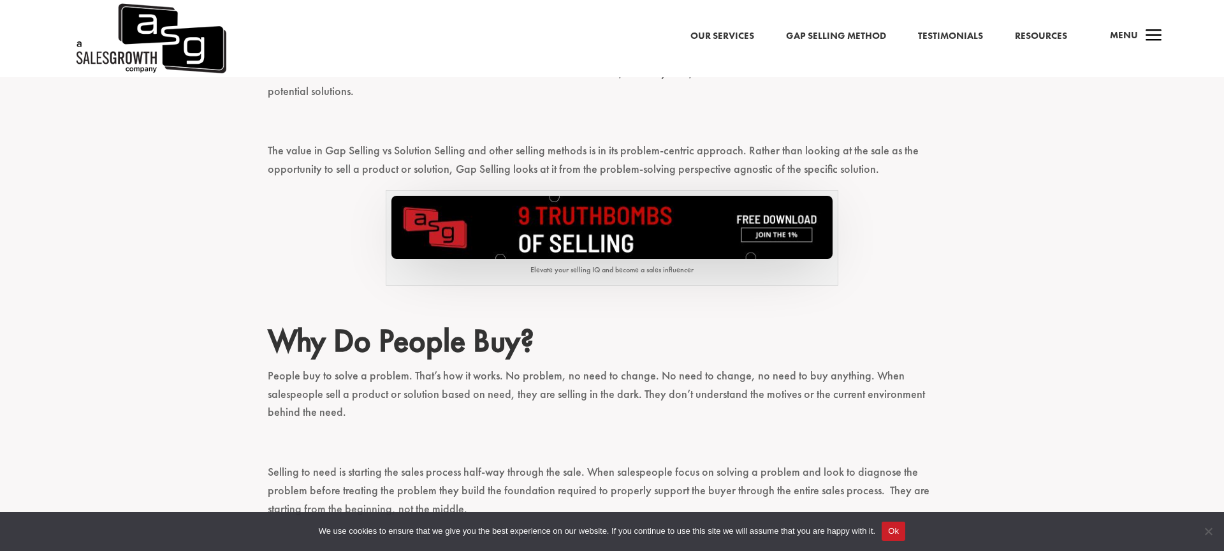
click at [493, 471] on p "Selling to need is starting the sales process half-way through the sale. When s…" at bounding box center [612, 496] width 689 height 66
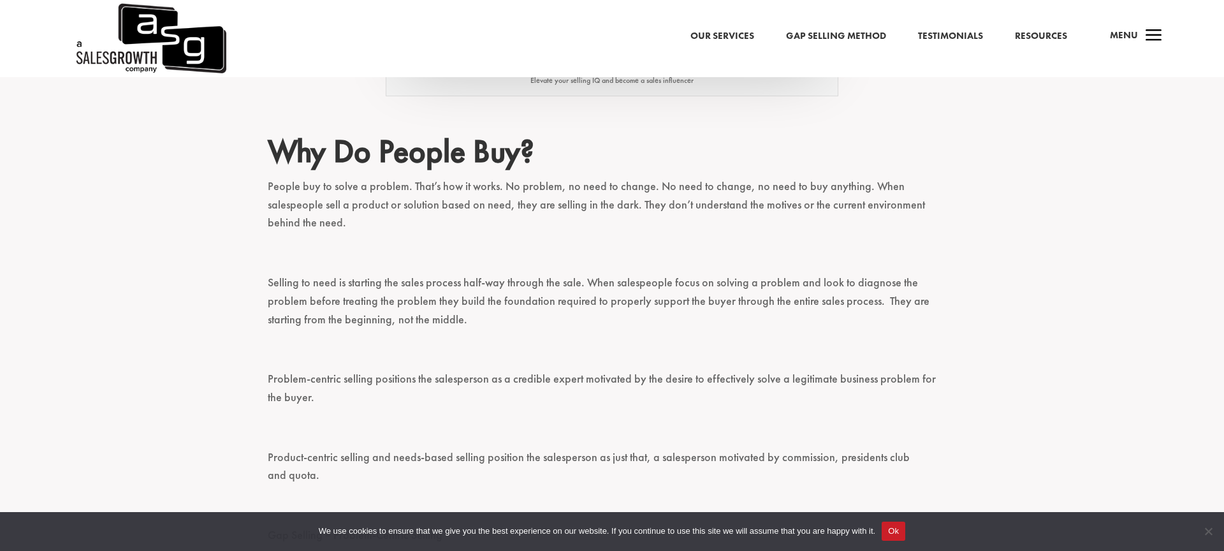
scroll to position [2089, 0]
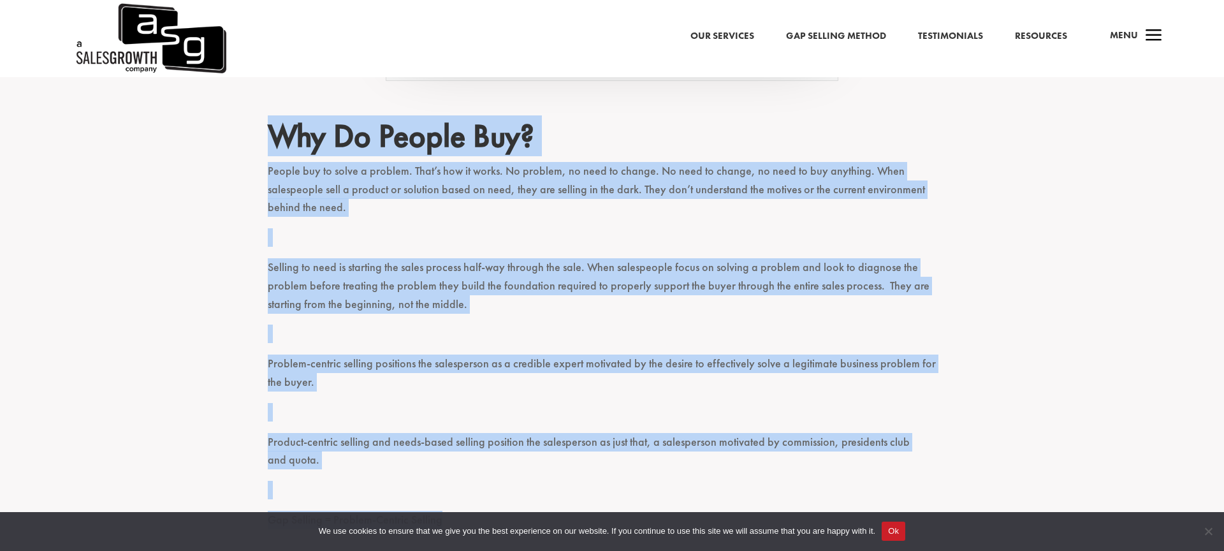
drag, startPoint x: 263, startPoint y: 108, endPoint x: 523, endPoint y: 467, distance: 443.7
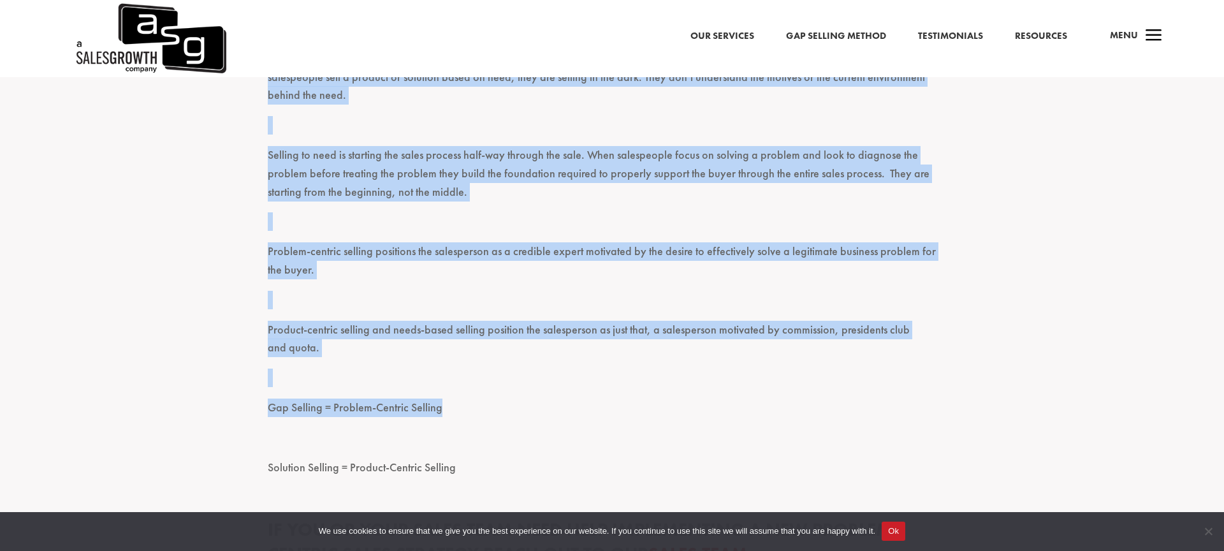
scroll to position [2316, 0]
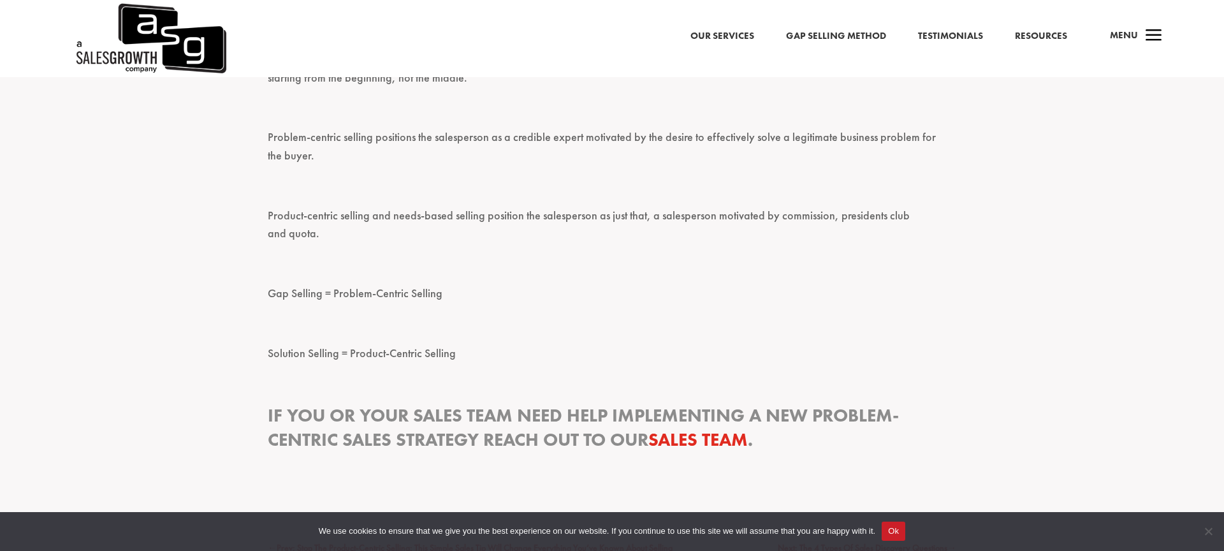
click at [572, 344] on p "Solution Selling = Product-Centric Selling" at bounding box center [612, 359] width 689 height 30
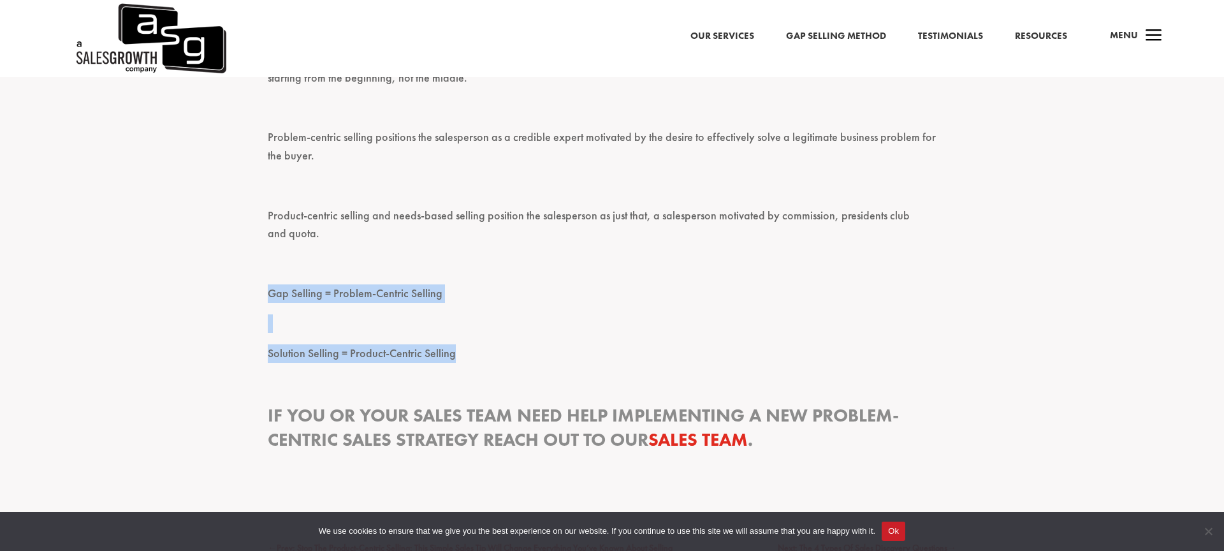
drag, startPoint x: 590, startPoint y: 312, endPoint x: 235, endPoint y: 230, distance: 363.8
drag, startPoint x: 235, startPoint y: 230, endPoint x: 529, endPoint y: 298, distance: 301.6
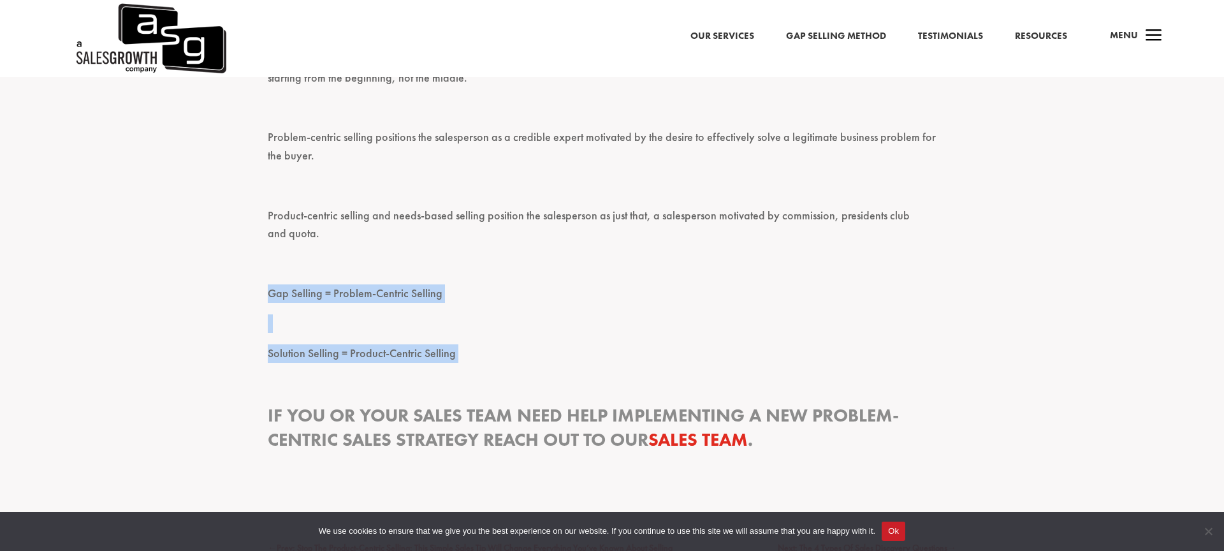
click at [529, 344] on p "Solution Selling = Product-Centric Selling" at bounding box center [612, 359] width 689 height 30
drag, startPoint x: 556, startPoint y: 303, endPoint x: 239, endPoint y: 244, distance: 322.4
drag, startPoint x: 238, startPoint y: 232, endPoint x: 527, endPoint y: 298, distance: 295.7
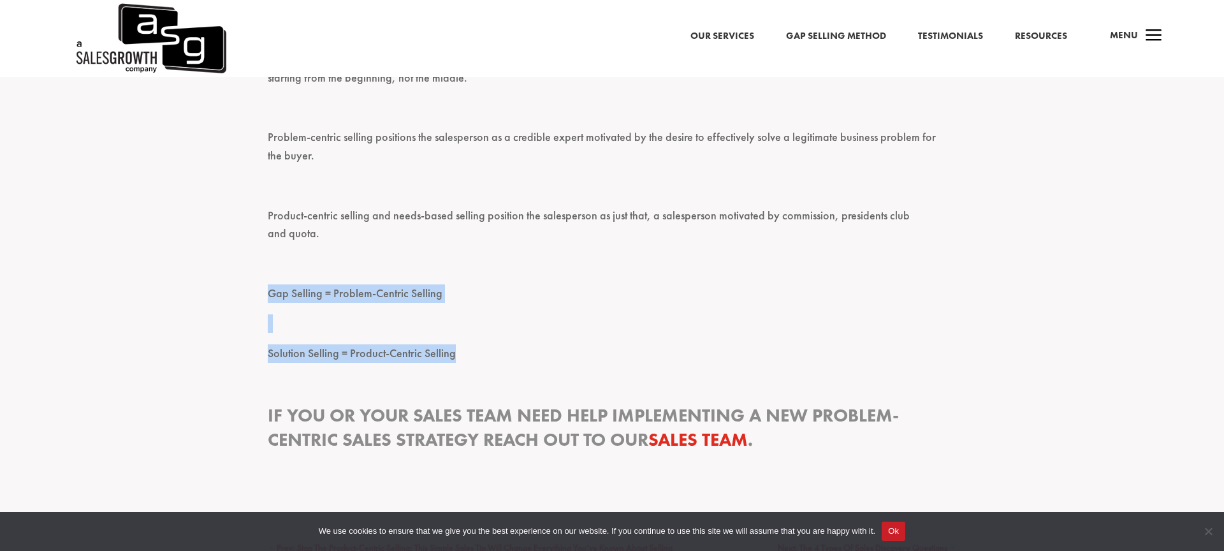
click at [527, 344] on p "Solution Selling = Product-Centric Selling" at bounding box center [612, 359] width 689 height 30
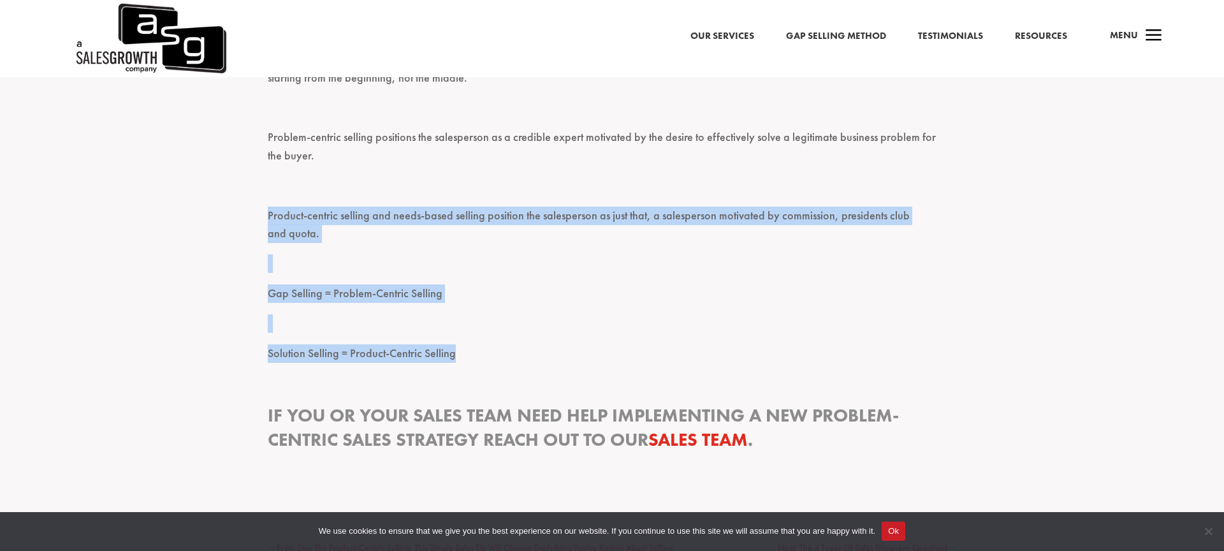
drag, startPoint x: 535, startPoint y: 312, endPoint x: 252, endPoint y: 178, distance: 312.6
drag, startPoint x: 248, startPoint y: 175, endPoint x: 520, endPoint y: 295, distance: 297.7
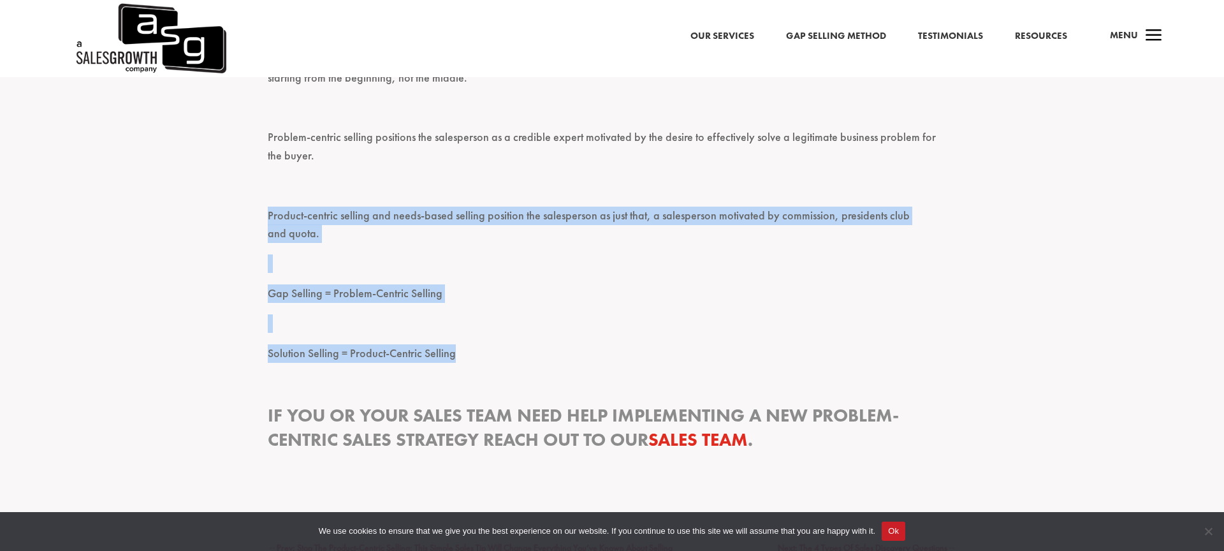
click at [520, 344] on p "Solution Selling = Product-Centric Selling" at bounding box center [612, 359] width 689 height 30
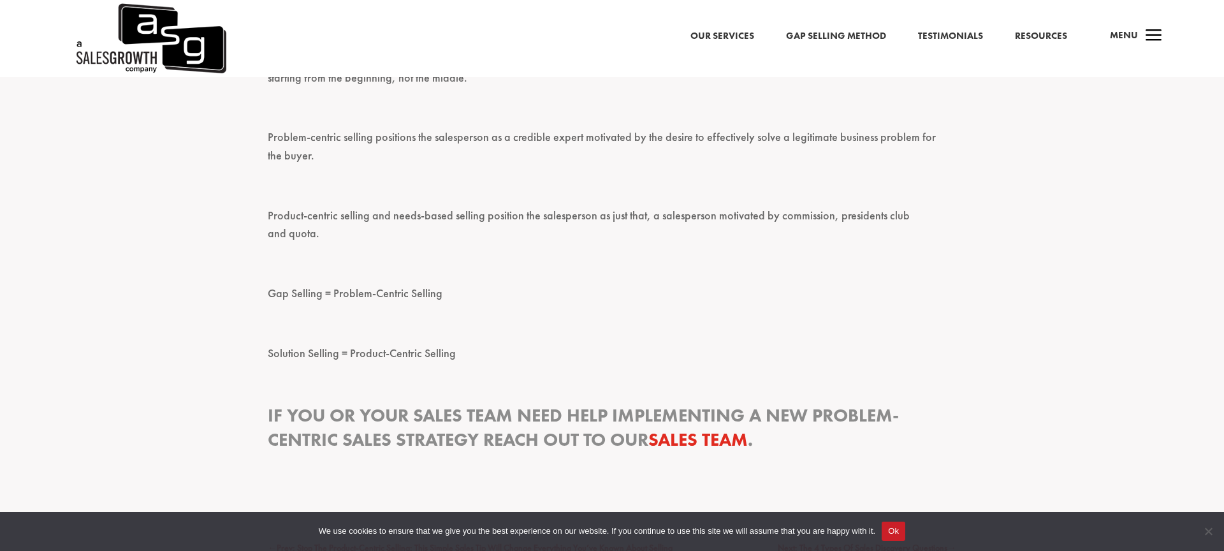
click at [560, 344] on p "Solution Selling = Product-Centric Selling" at bounding box center [612, 359] width 689 height 30
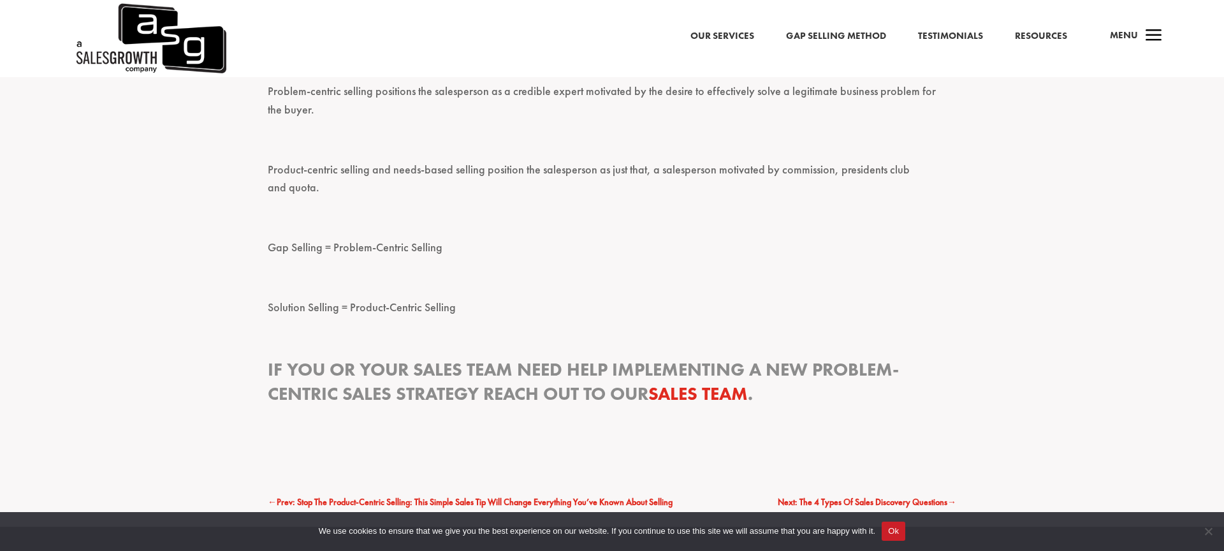
click at [646, 358] on h3 "IF YOU OR YOUR SALES TEAM NEED HELP IMPLEMENTING A NEW PROBLEM-CENTRIC SALES ST…" at bounding box center [612, 385] width 689 height 54
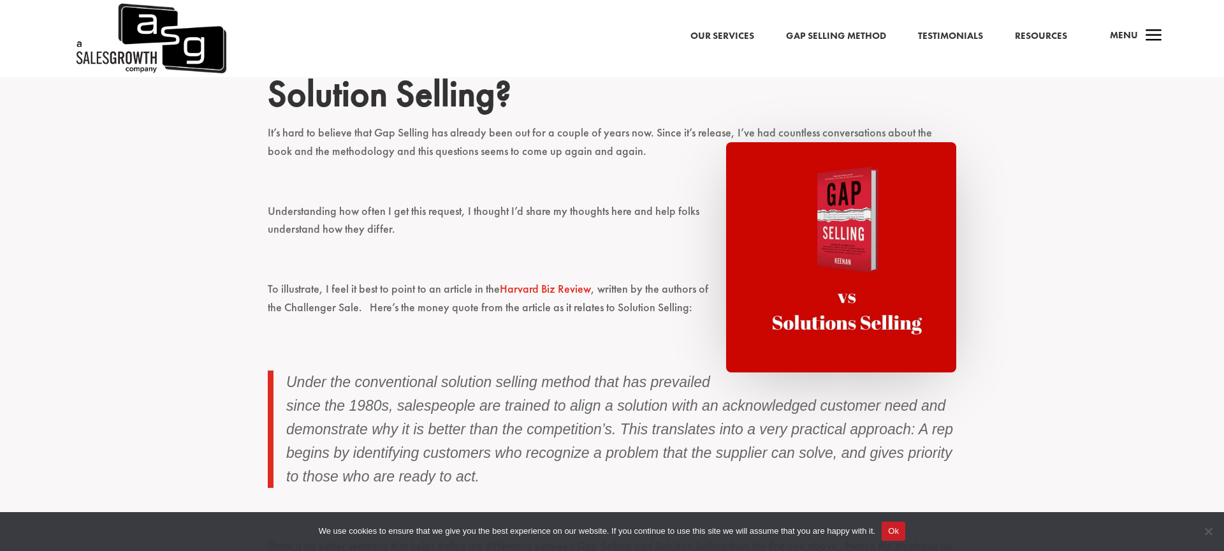
scroll to position [0, 0]
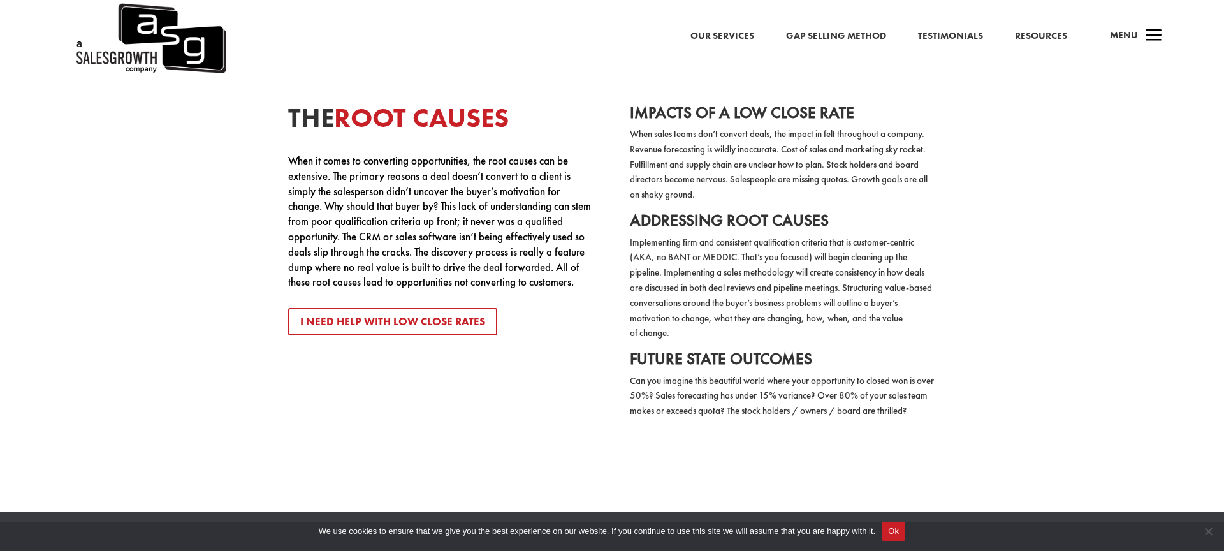
scroll to position [2610, 0]
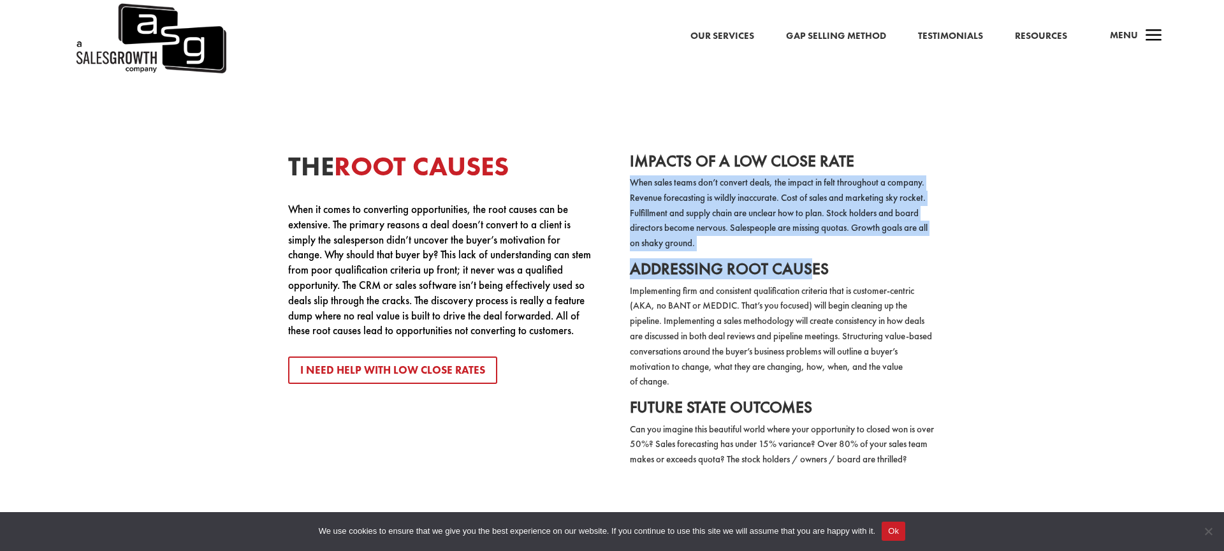
drag, startPoint x: 631, startPoint y: 164, endPoint x: 811, endPoint y: 244, distance: 197.0
click at [811, 244] on div "Impacts of a Low Close Rate When sales teams don’t convert deals, the impact in…" at bounding box center [783, 310] width 306 height 314
click at [812, 240] on p "When sales teams don’t convert deals, the impact in felt throughout a company. …" at bounding box center [783, 217] width 306 height 85
drag, startPoint x: 848, startPoint y: 231, endPoint x: 623, endPoint y: 157, distance: 237.1
click at [623, 157] on div "The Root Causes When it comes to converting opportunities, the root causes can …" at bounding box center [612, 276] width 893 height 418
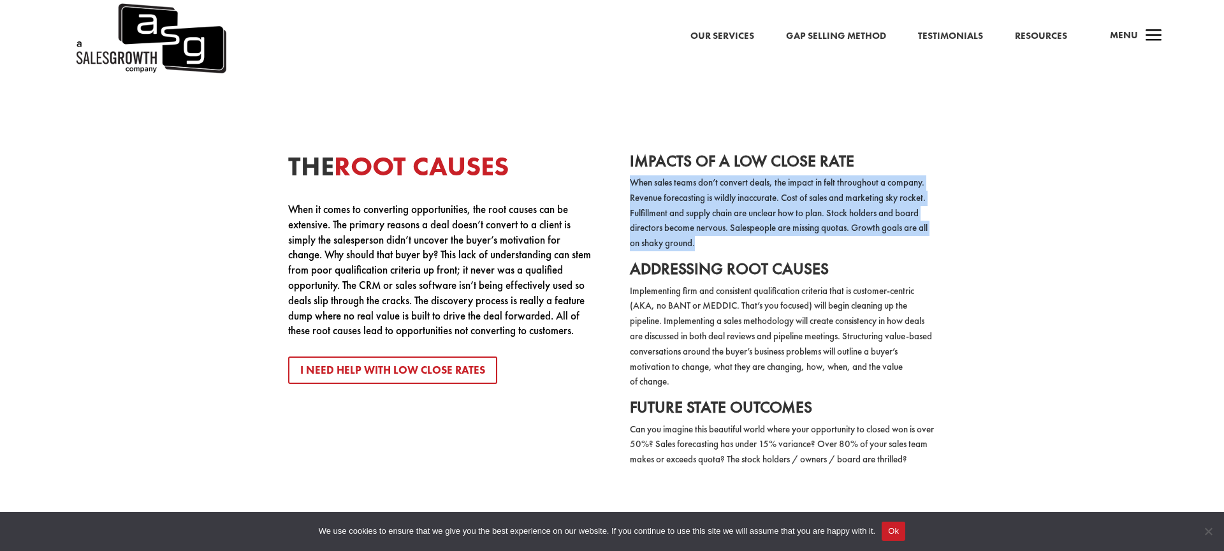
click at [623, 157] on div "The Root Causes When it comes to converting opportunities, the root causes can …" at bounding box center [612, 276] width 893 height 418
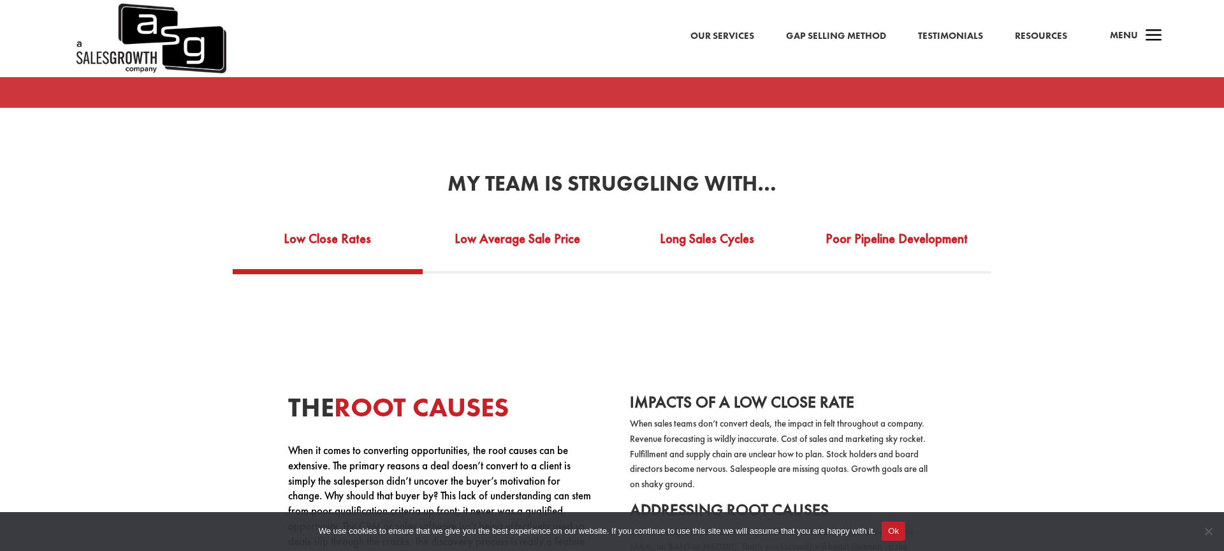
scroll to position [2108, 0]
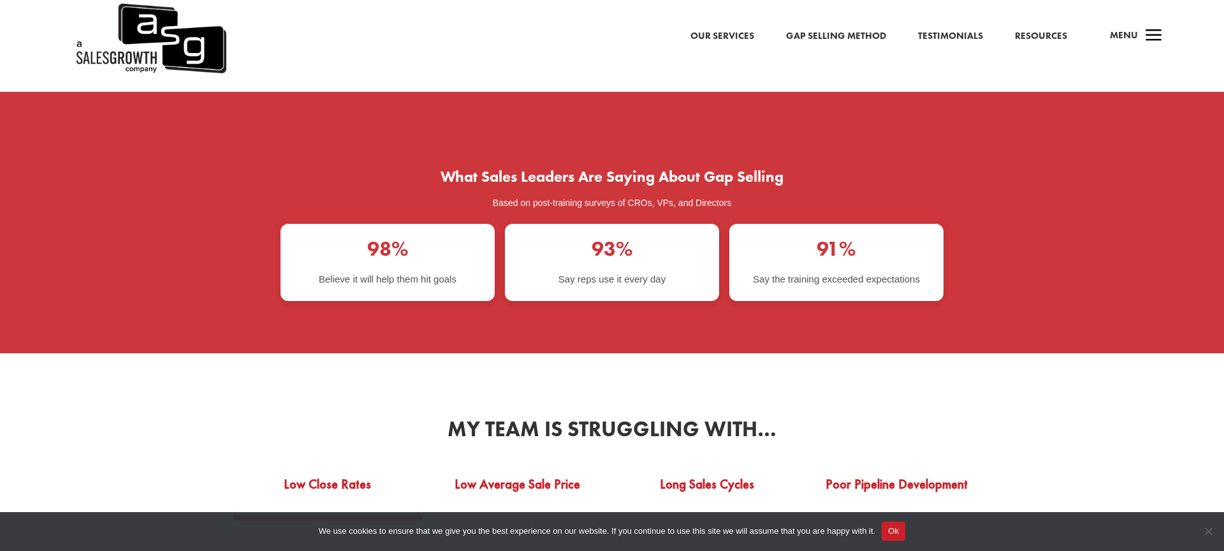
click at [858, 28] on link "Gap Selling Method" at bounding box center [836, 36] width 100 height 17
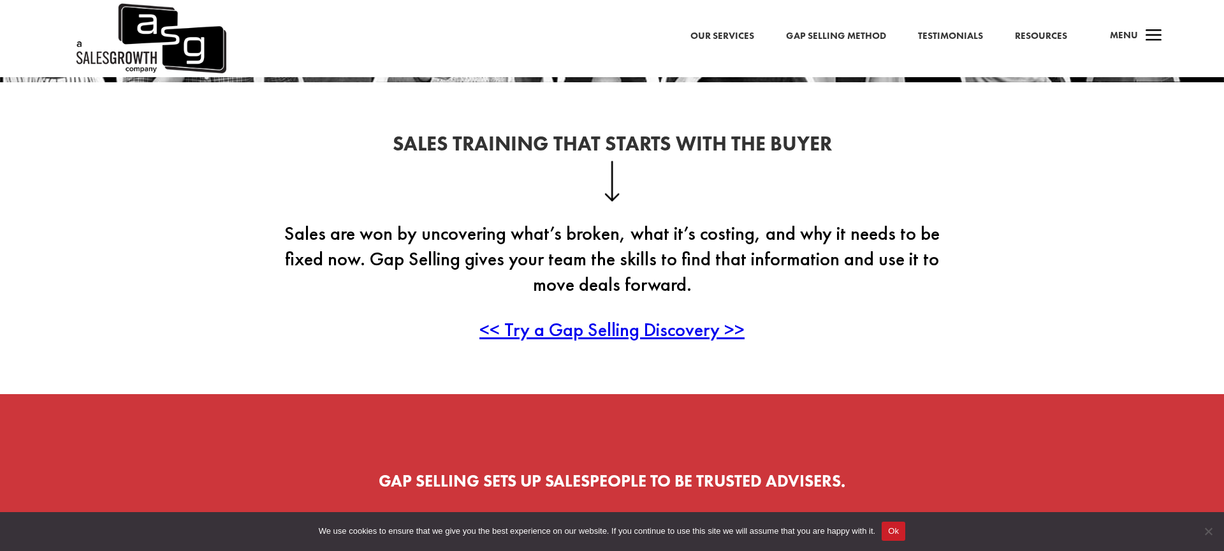
scroll to position [520, 0]
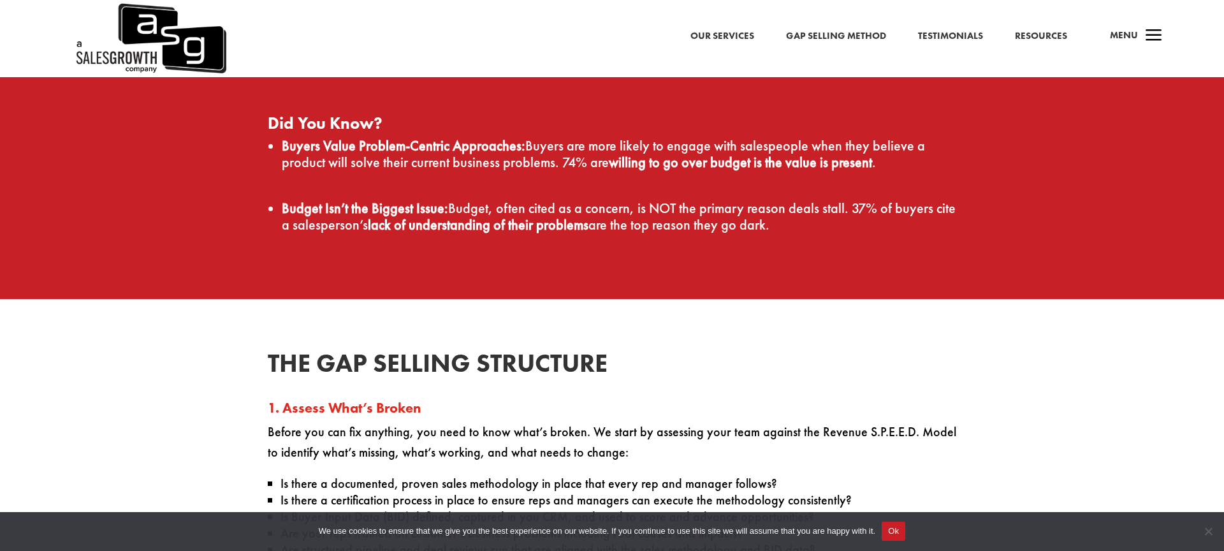
scroll to position [1917, 0]
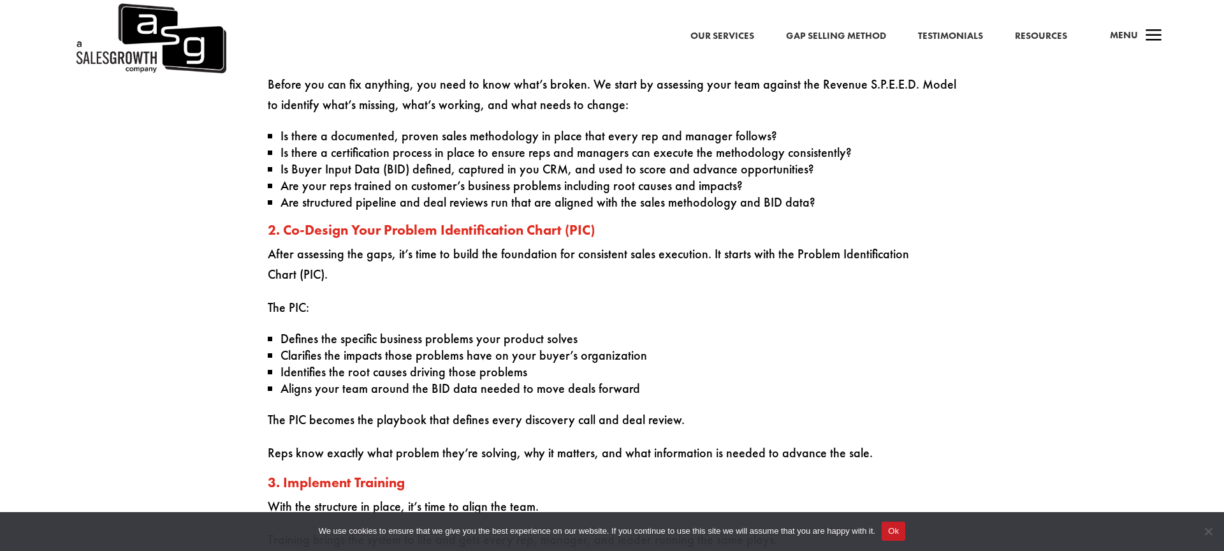
scroll to position [2288, 0]
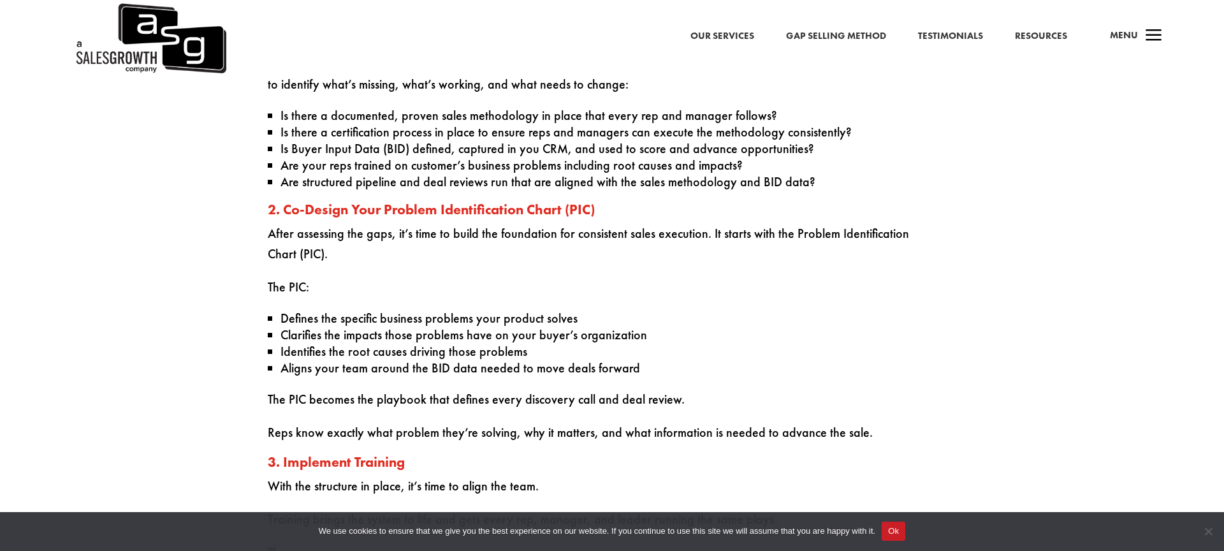
click at [249, 219] on div "The Gap Selling Structure 1. Assess What’s Broken Before you can fix anything, …" at bounding box center [612, 395] width 1224 height 928
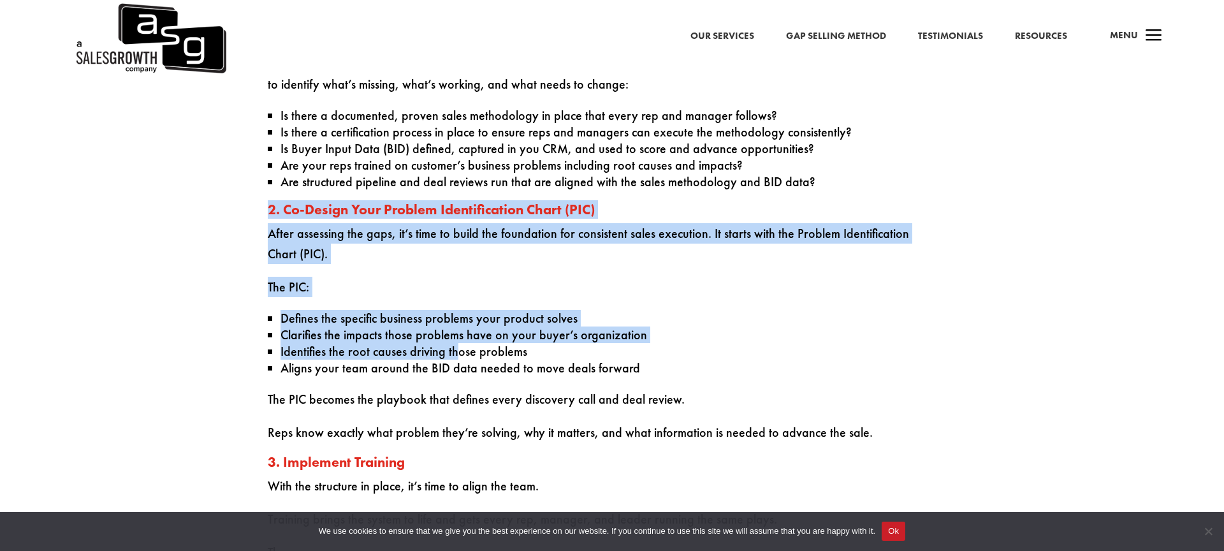
drag, startPoint x: 253, startPoint y: 197, endPoint x: 456, endPoint y: 335, distance: 245.5
click at [456, 335] on div "The Gap Selling Structure 1. Assess What’s Broken Before you can fix anything, …" at bounding box center [612, 395] width 1224 height 928
click at [456, 343] on li "Identifies the root causes driving those problems" at bounding box center [619, 351] width 676 height 17
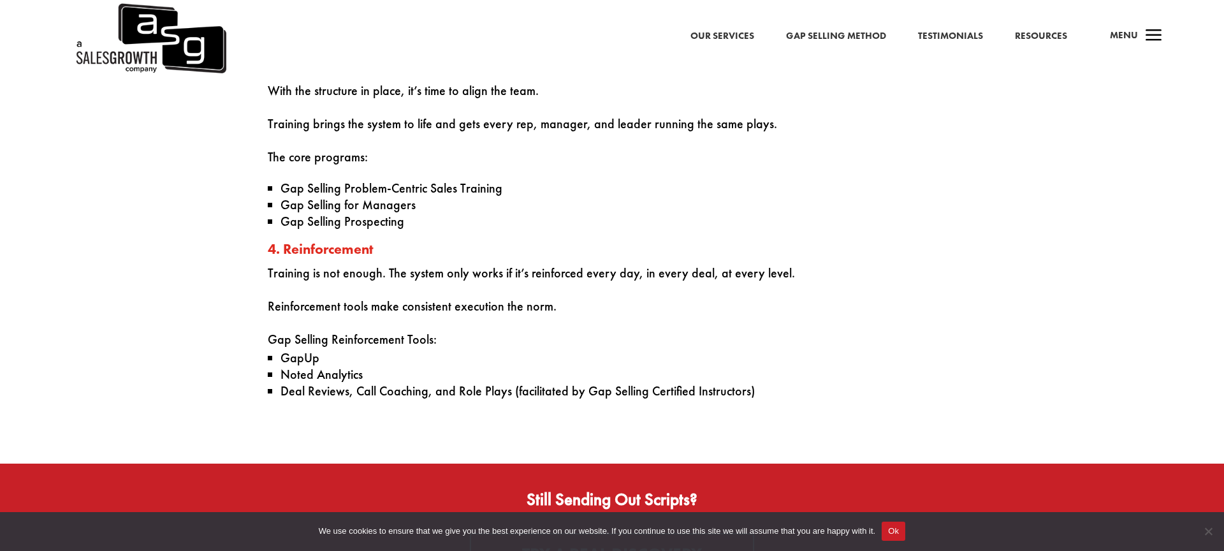
scroll to position [2685, 0]
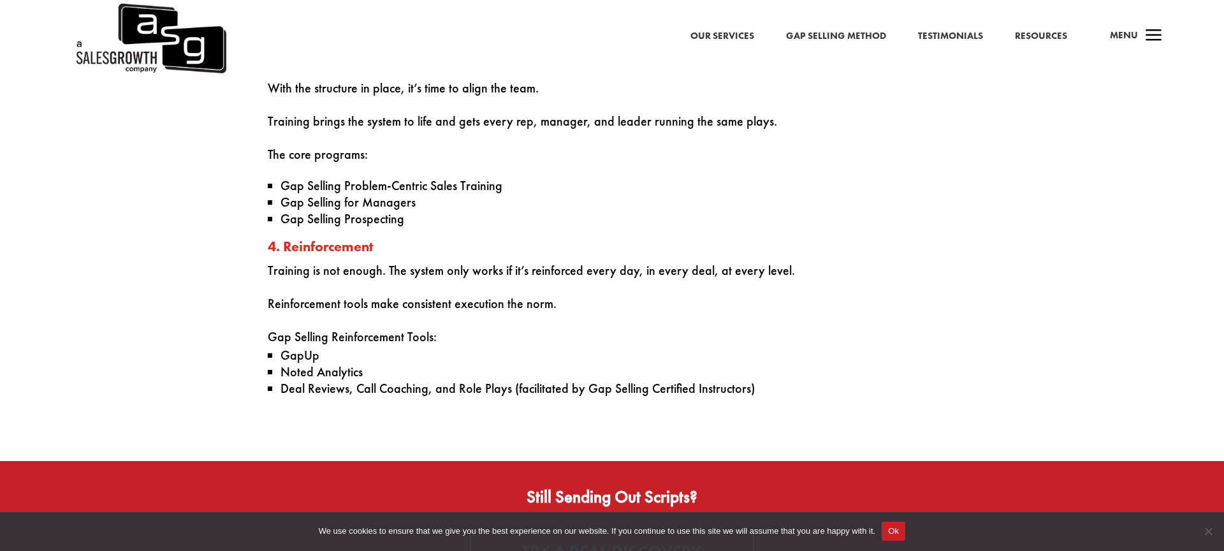
click at [456, 347] on li "GapUp" at bounding box center [619, 355] width 676 height 17
